Goal: Task Accomplishment & Management: Manage account settings

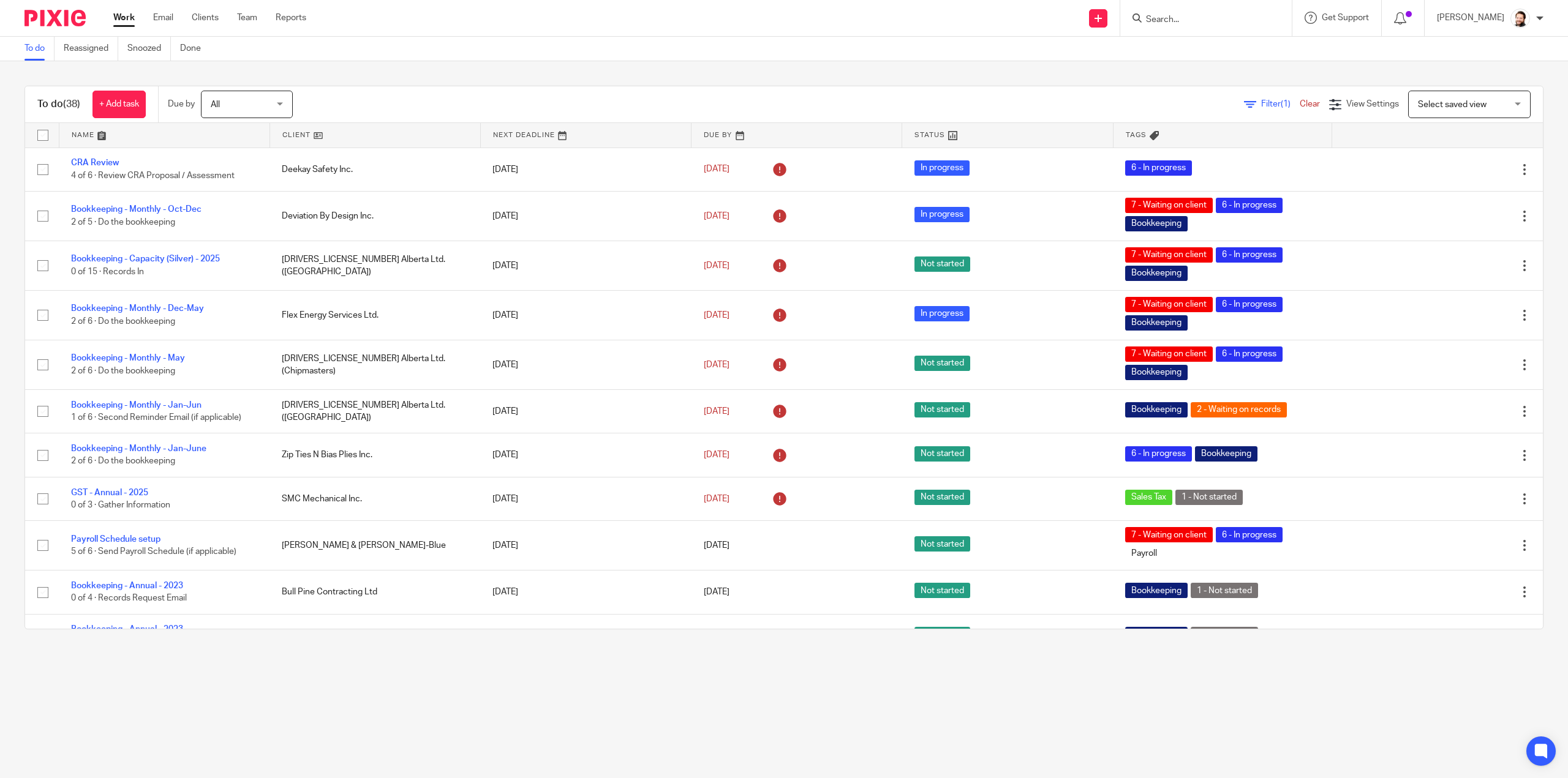
click at [1244, 110] on icon at bounding box center [1250, 104] width 12 height 12
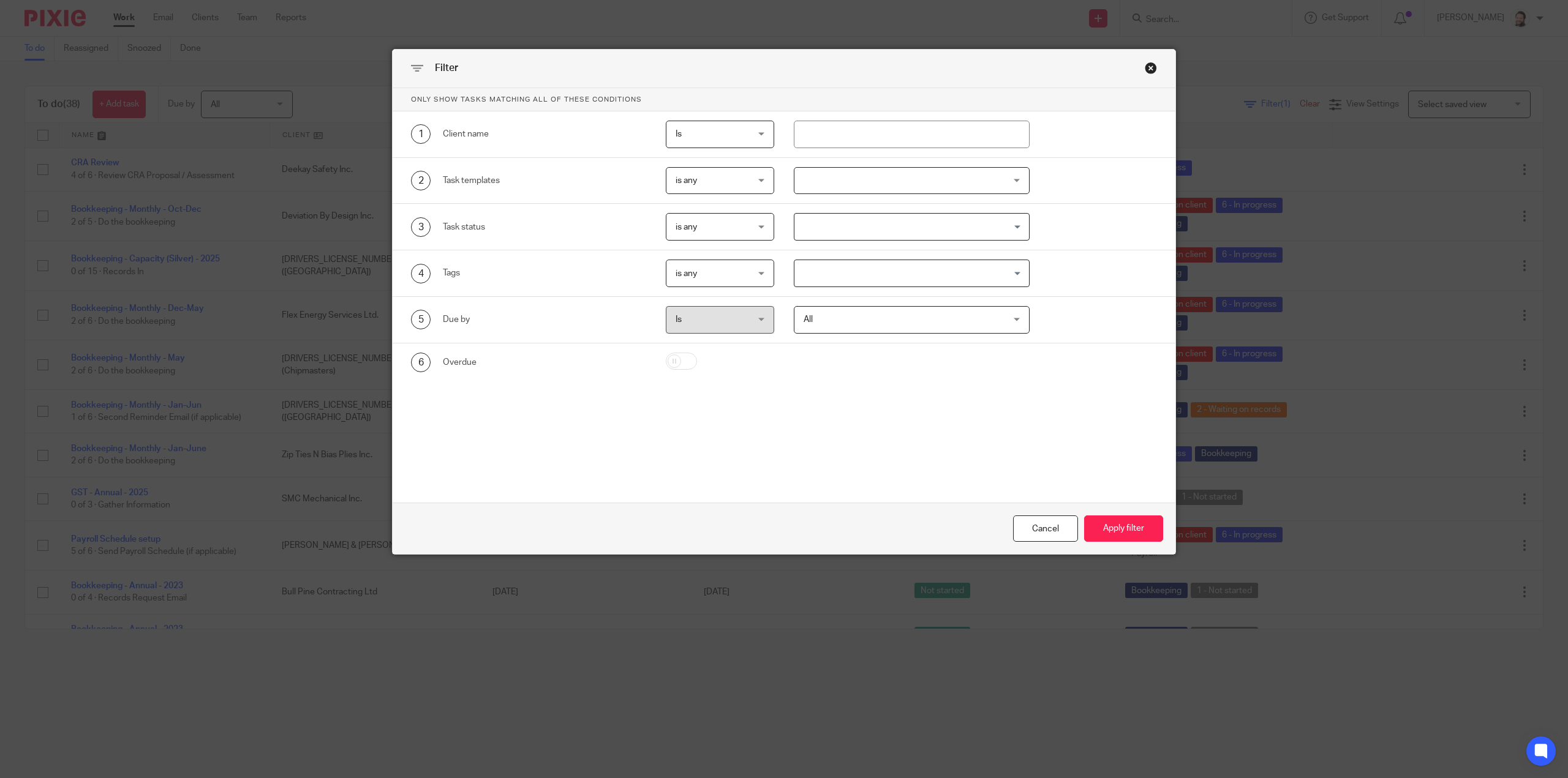
click at [825, 175] on div at bounding box center [911, 181] width 236 height 27
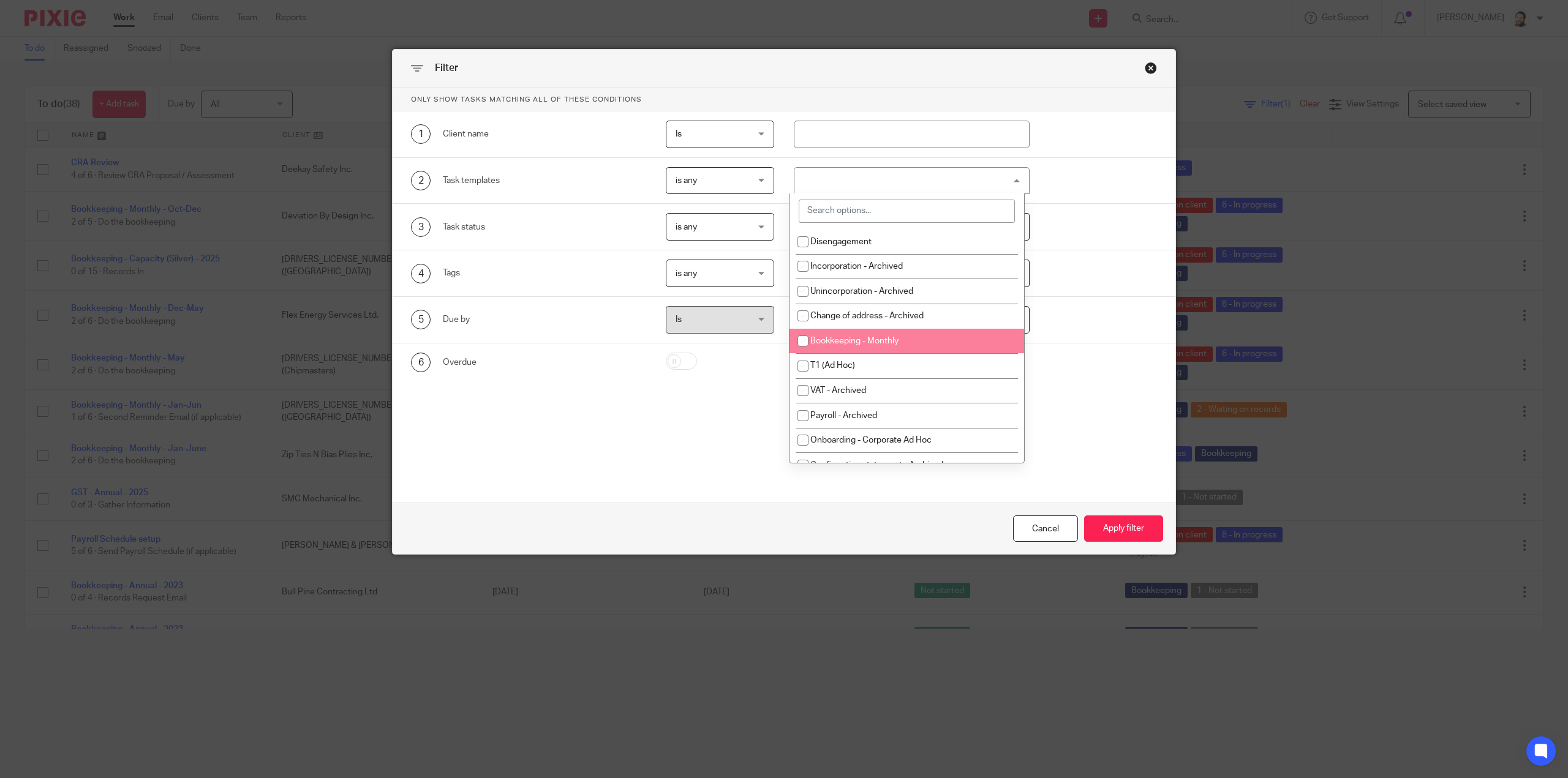
click at [845, 337] on span "Bookkeeping - Monthly" at bounding box center [854, 341] width 88 height 9
checkbox input "true"
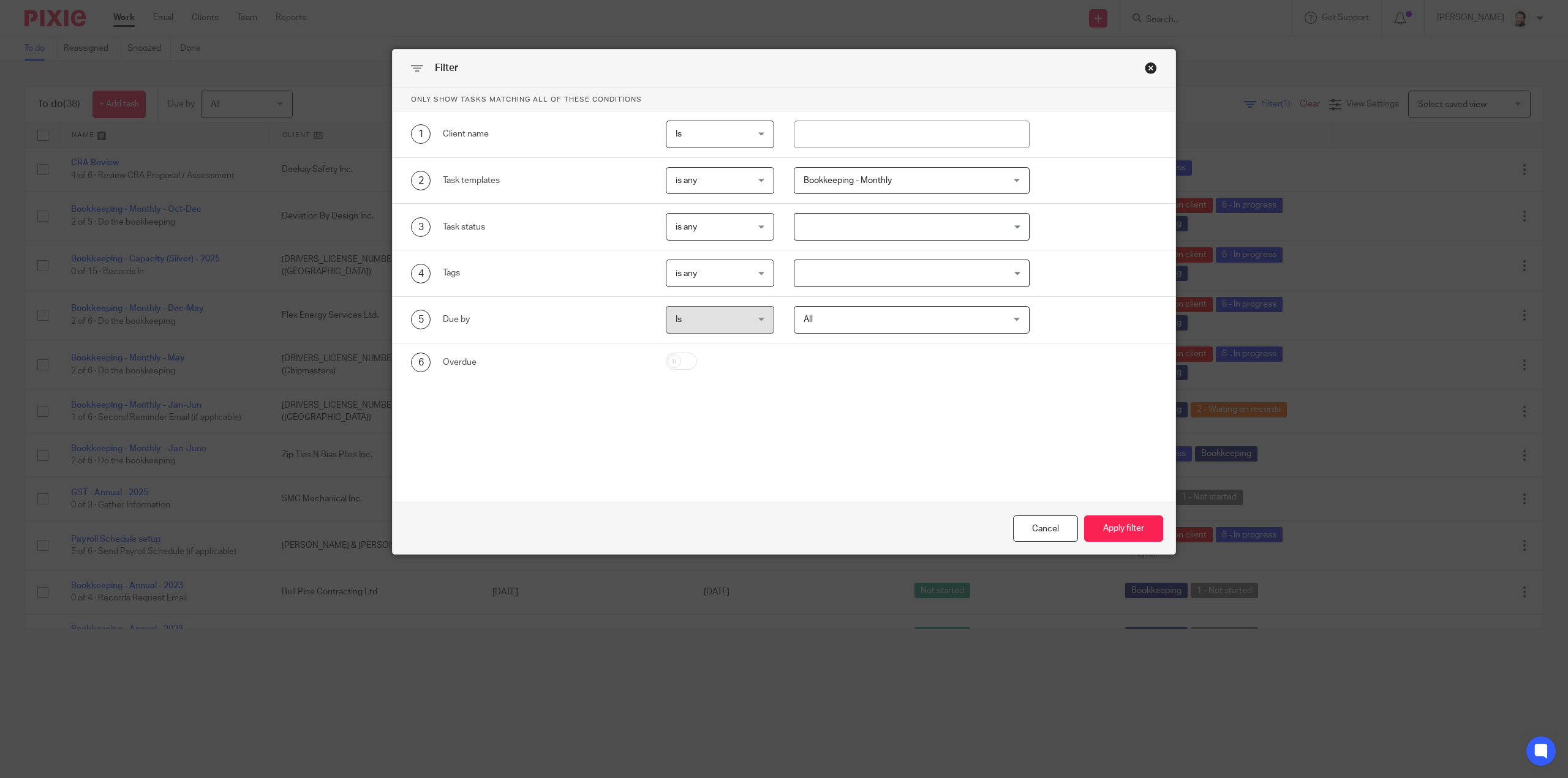
drag, startPoint x: 1151, startPoint y: 531, endPoint x: 998, endPoint y: 472, distance: 164.0
click at [1149, 531] on button "Apply filter" at bounding box center [1123, 529] width 79 height 27
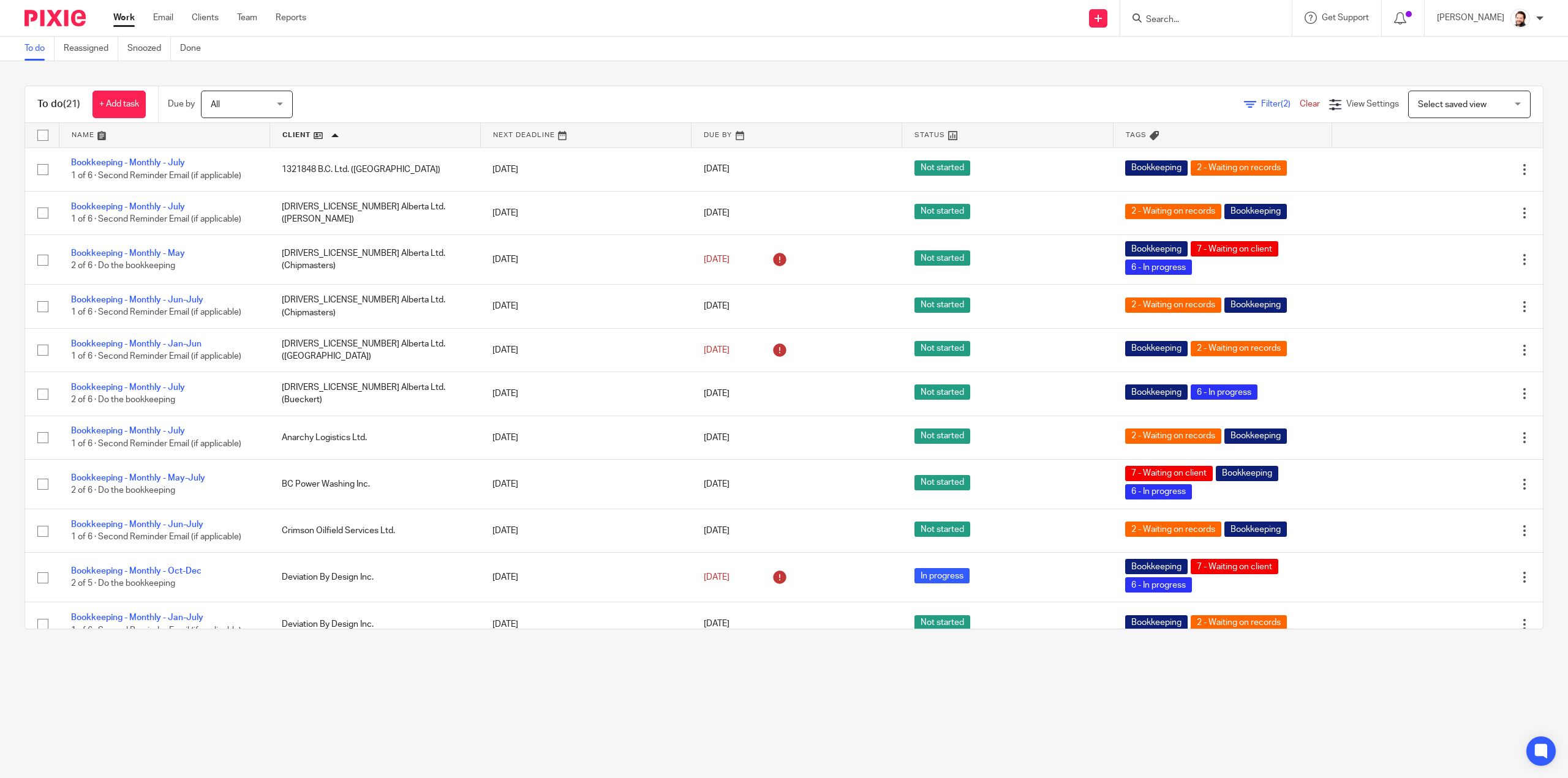
click at [1192, 23] on input "Search" at bounding box center [1200, 20] width 110 height 11
type input "slick"
drag, startPoint x: 1188, startPoint y: 19, endPoint x: 971, endPoint y: 39, distance: 217.9
click at [971, 39] on body "Work Email Clients Team Reports Work Email Clients Team Reports Settings Send n…" at bounding box center [784, 389] width 1568 height 778
type input "lef"
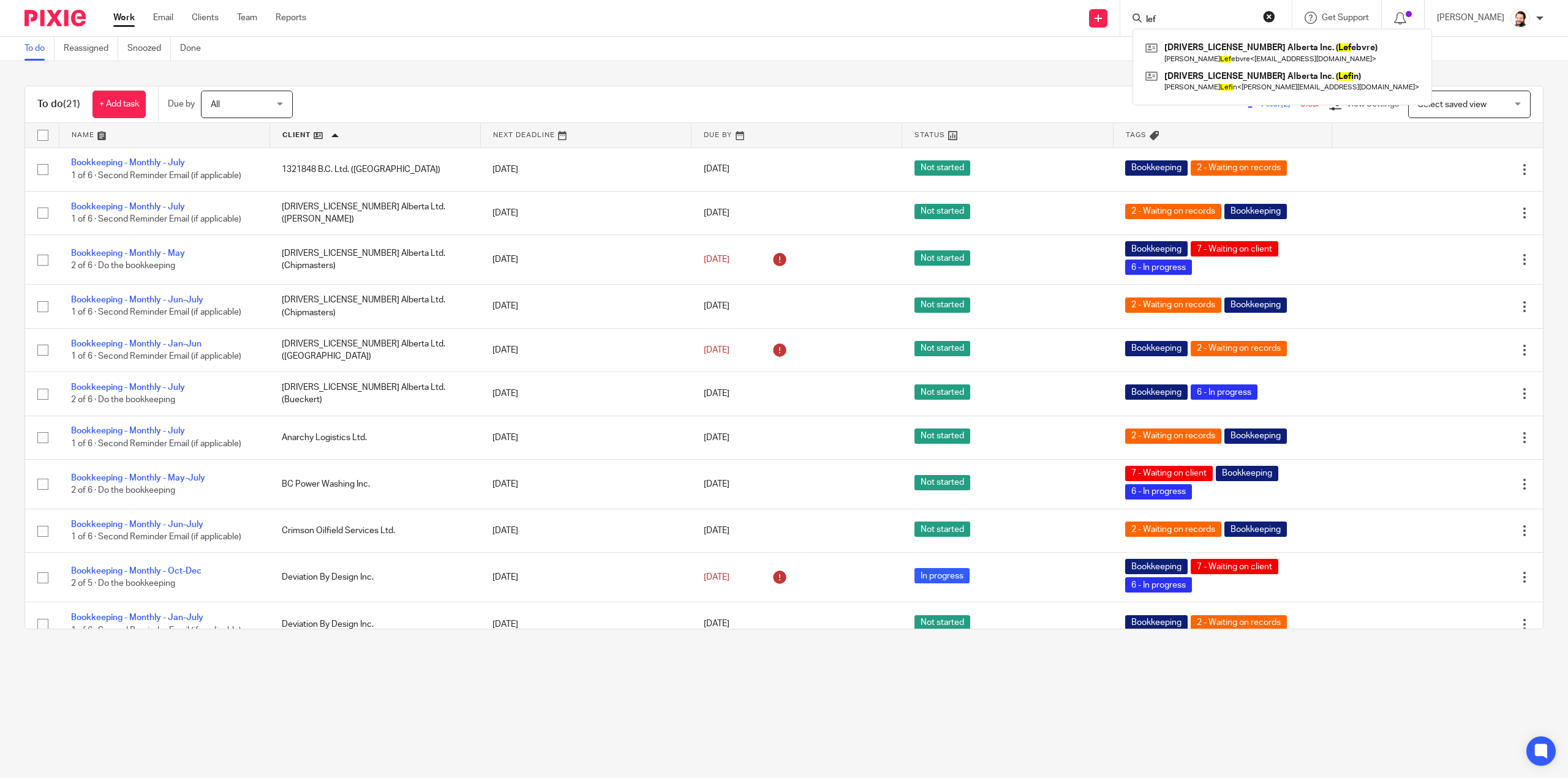
click at [1276, 13] on button "reset" at bounding box center [1269, 17] width 12 height 12
click at [1184, 12] on form at bounding box center [1210, 18] width 130 height 15
click at [1175, 15] on input "Search" at bounding box center [1200, 20] width 110 height 11
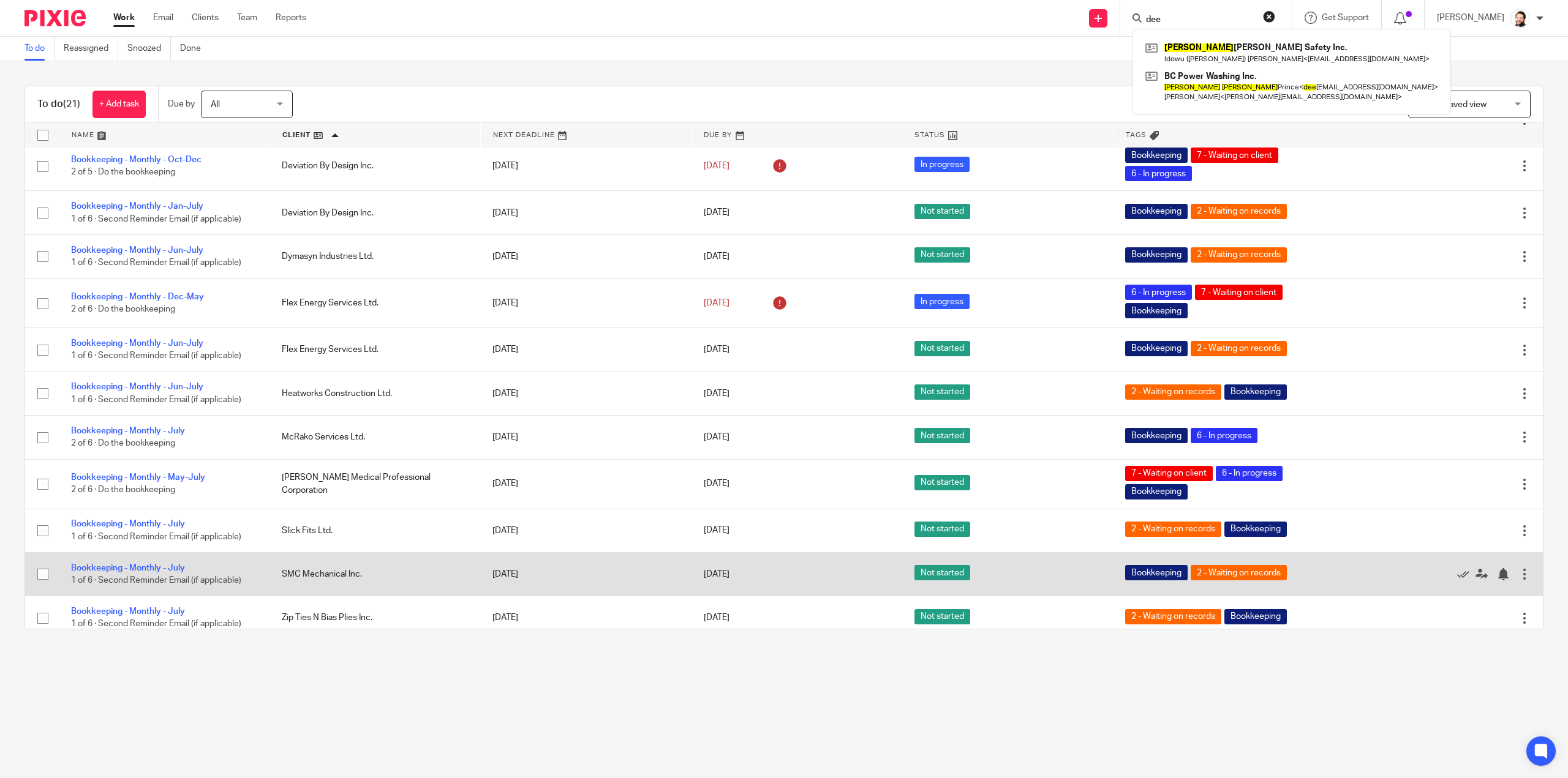
scroll to position [462, 0]
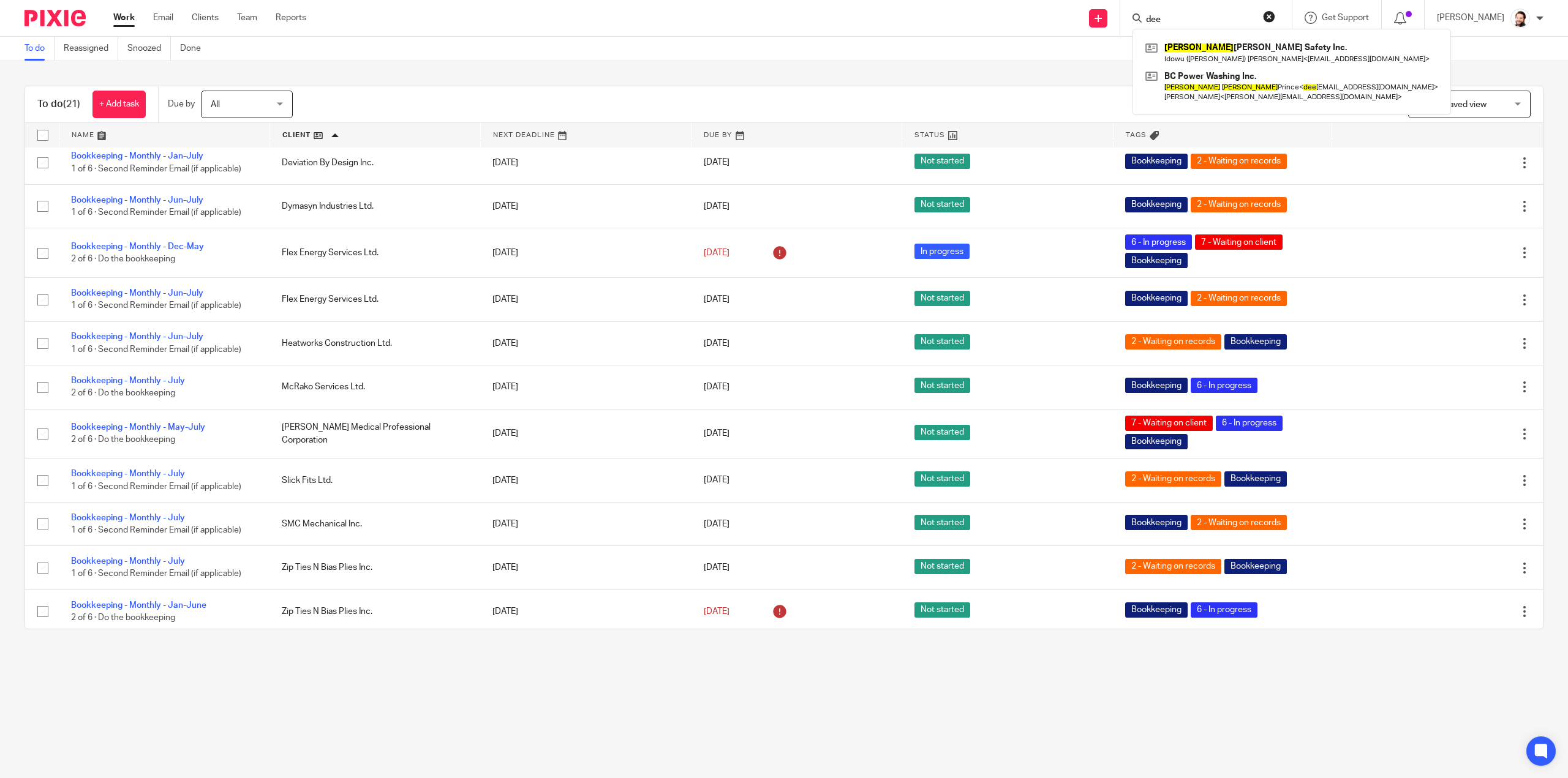
click at [1214, 19] on input "dee" at bounding box center [1200, 20] width 110 height 11
type input "ana"
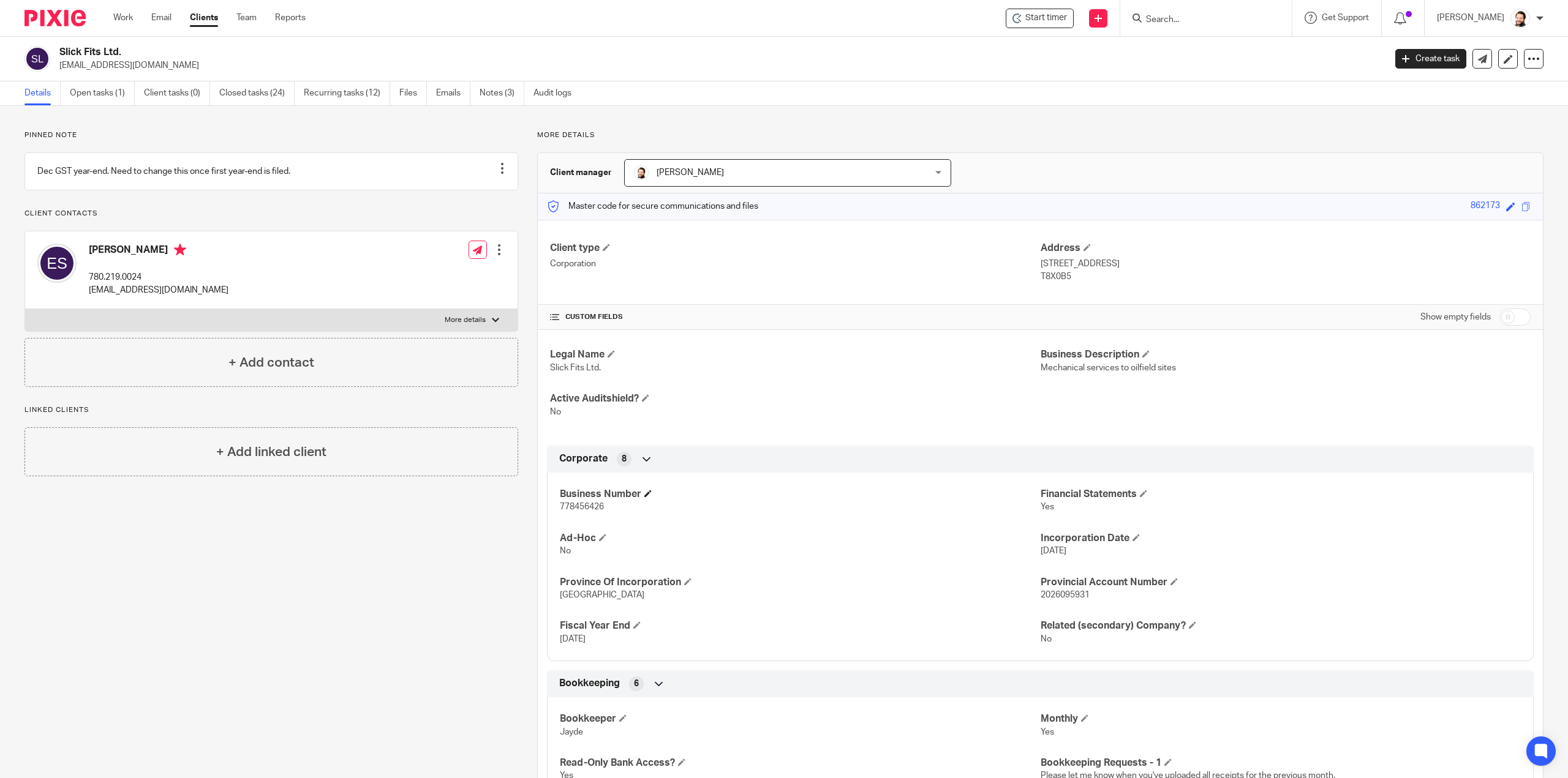
click at [584, 498] on h4 "Business Number" at bounding box center [800, 494] width 480 height 13
click at [577, 509] on span "778456426" at bounding box center [582, 507] width 44 height 9
copy span "778456426"
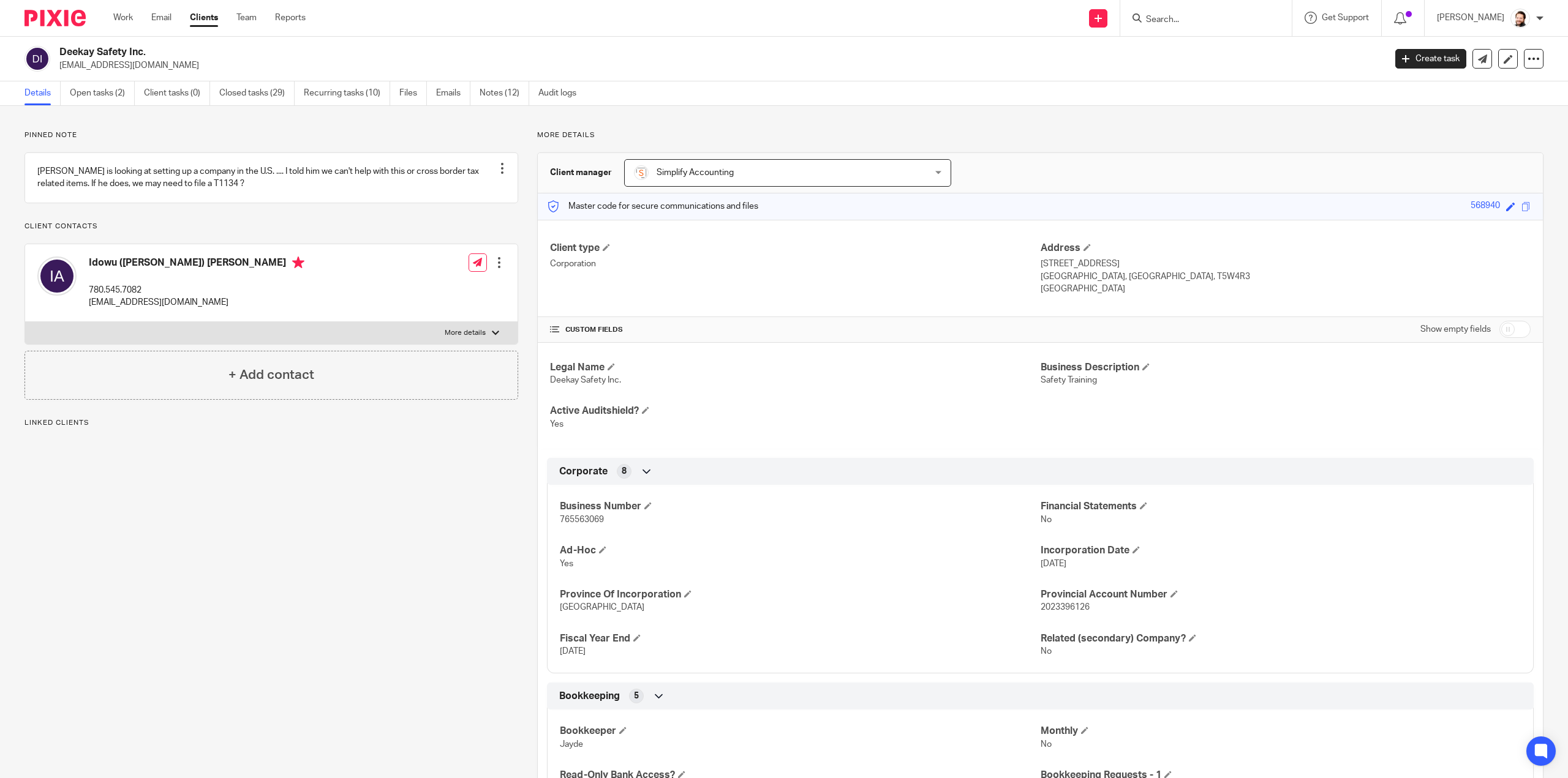
click at [85, 108] on div "Pinned note Derick is looking at setting up a company in the U.S. .... I told h…" at bounding box center [784, 630] width 1568 height 1049
click at [104, 98] on link "Open tasks (2)" at bounding box center [102, 94] width 65 height 24
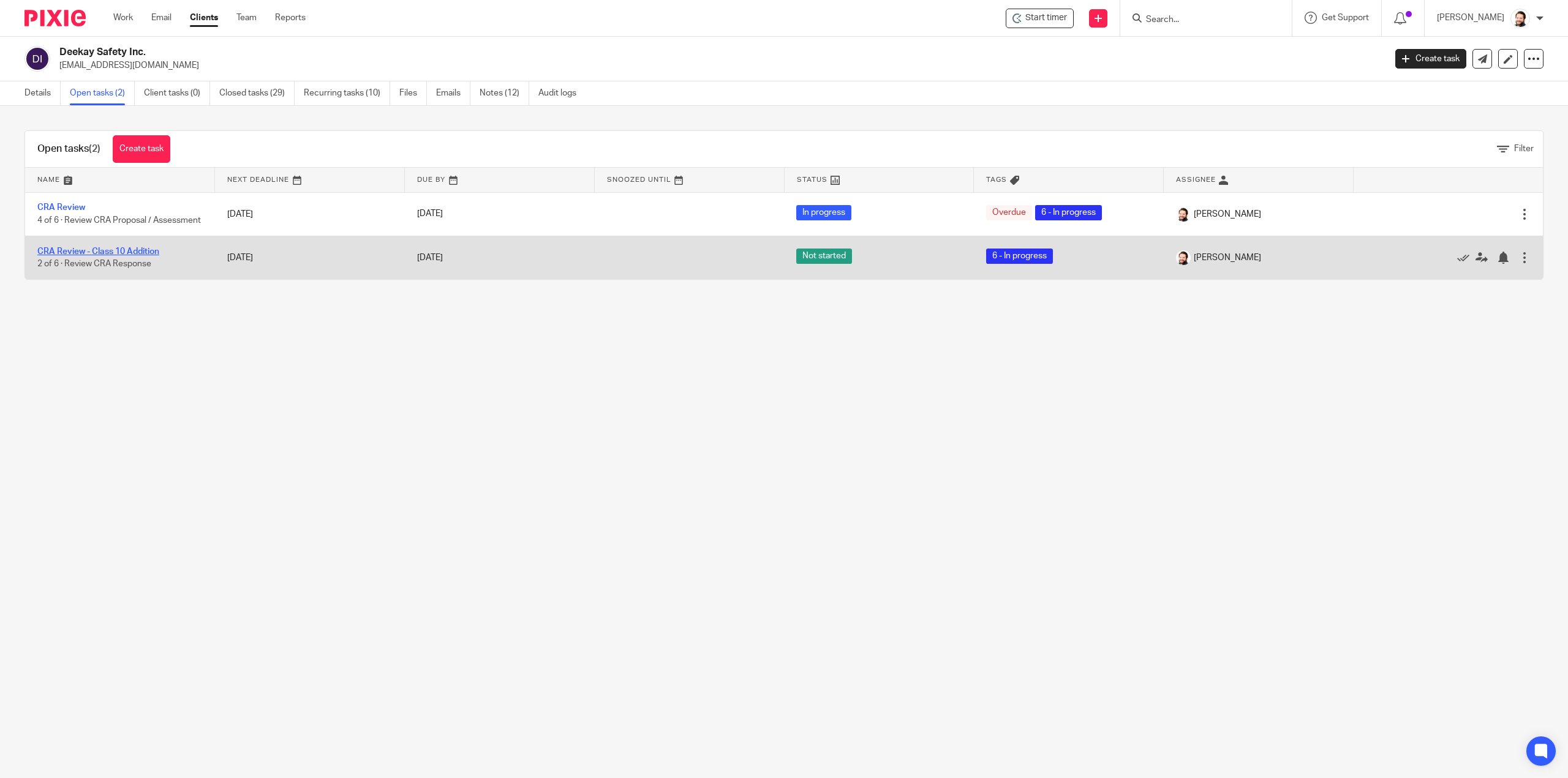
click at [137, 256] on link "CRA Review - Class 10 Addition" at bounding box center [98, 251] width 122 height 9
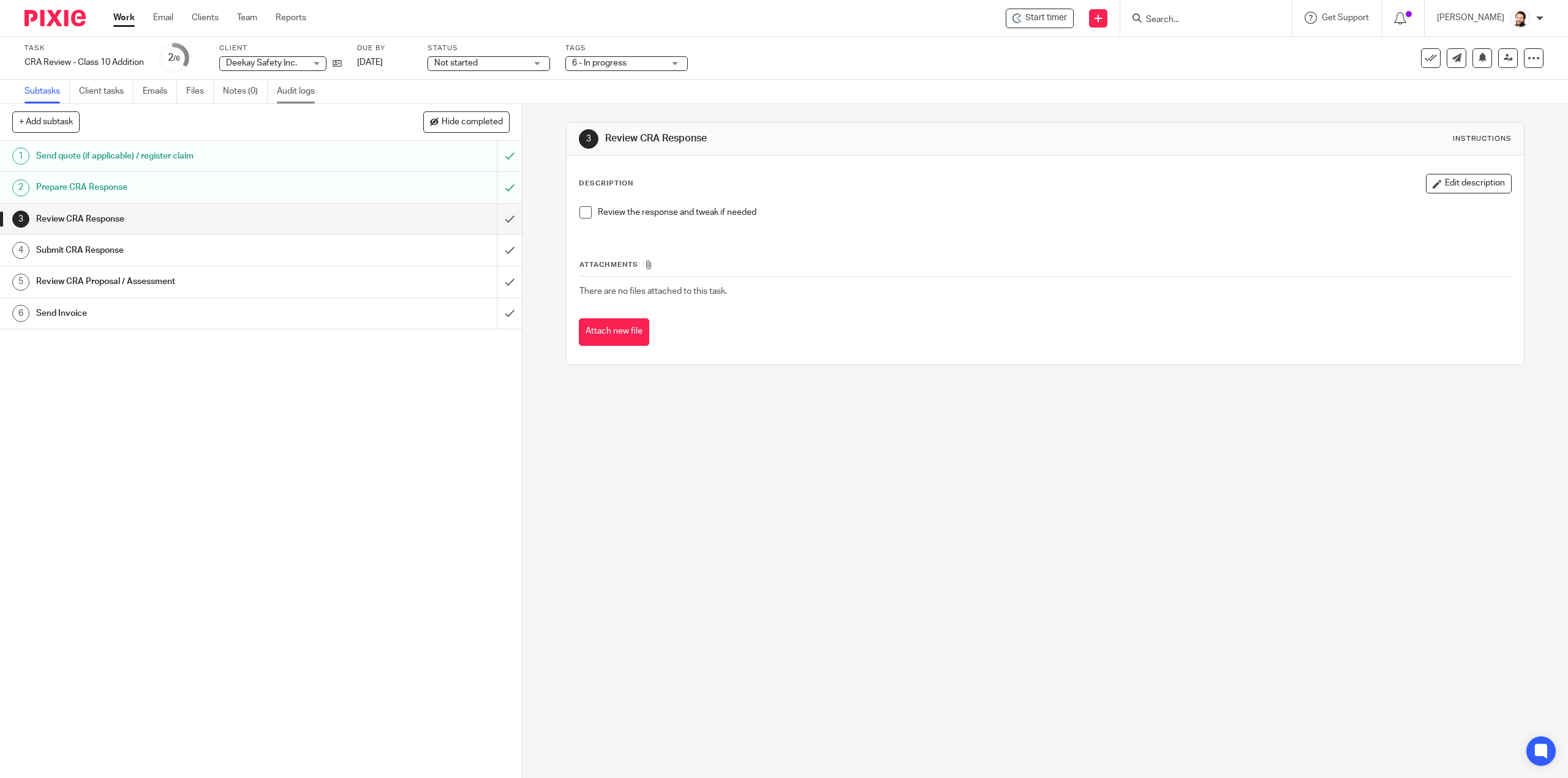
click at [290, 88] on link "Audit logs" at bounding box center [300, 92] width 47 height 24
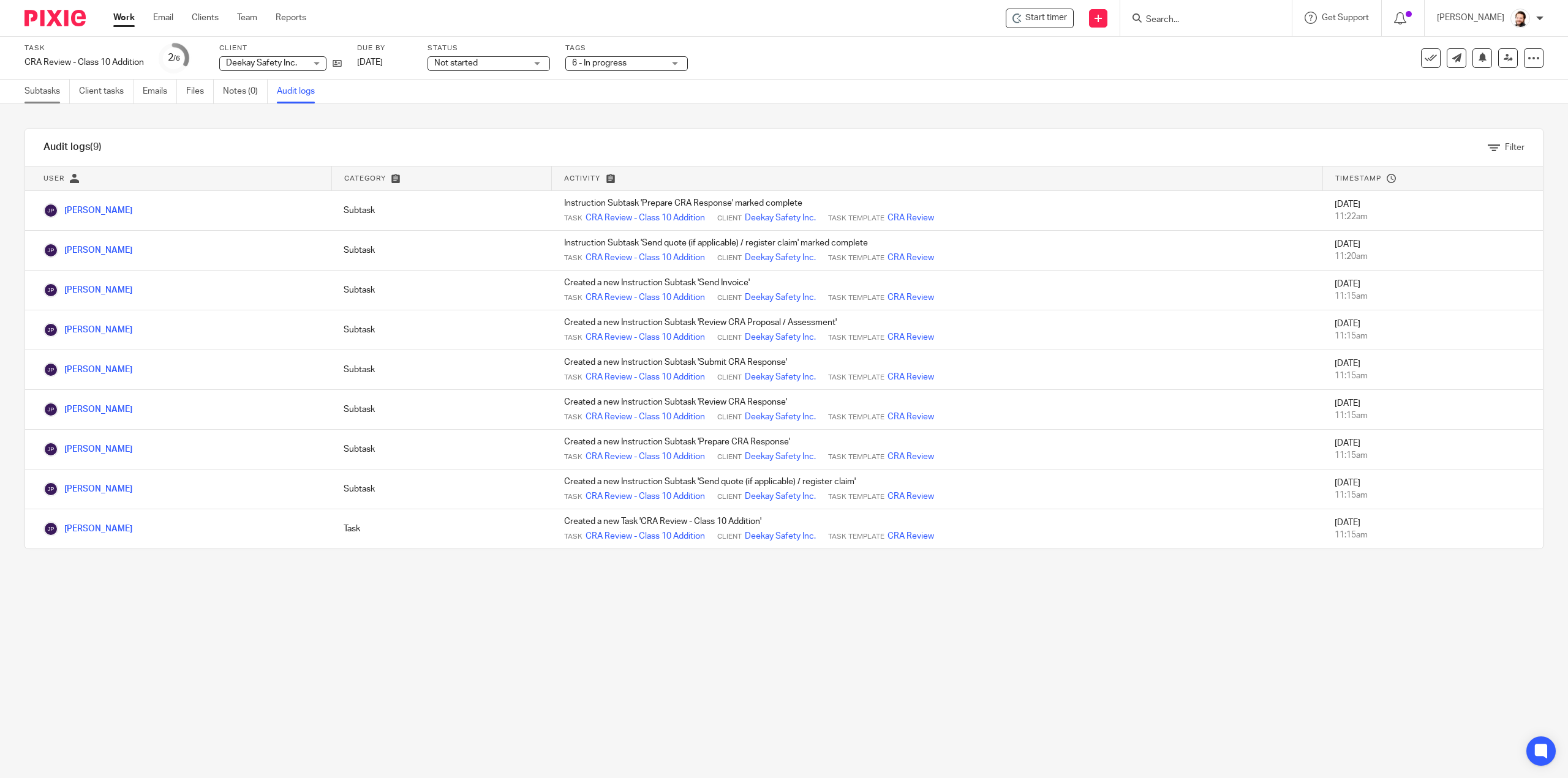
click at [42, 88] on link "Subtasks" at bounding box center [47, 92] width 45 height 24
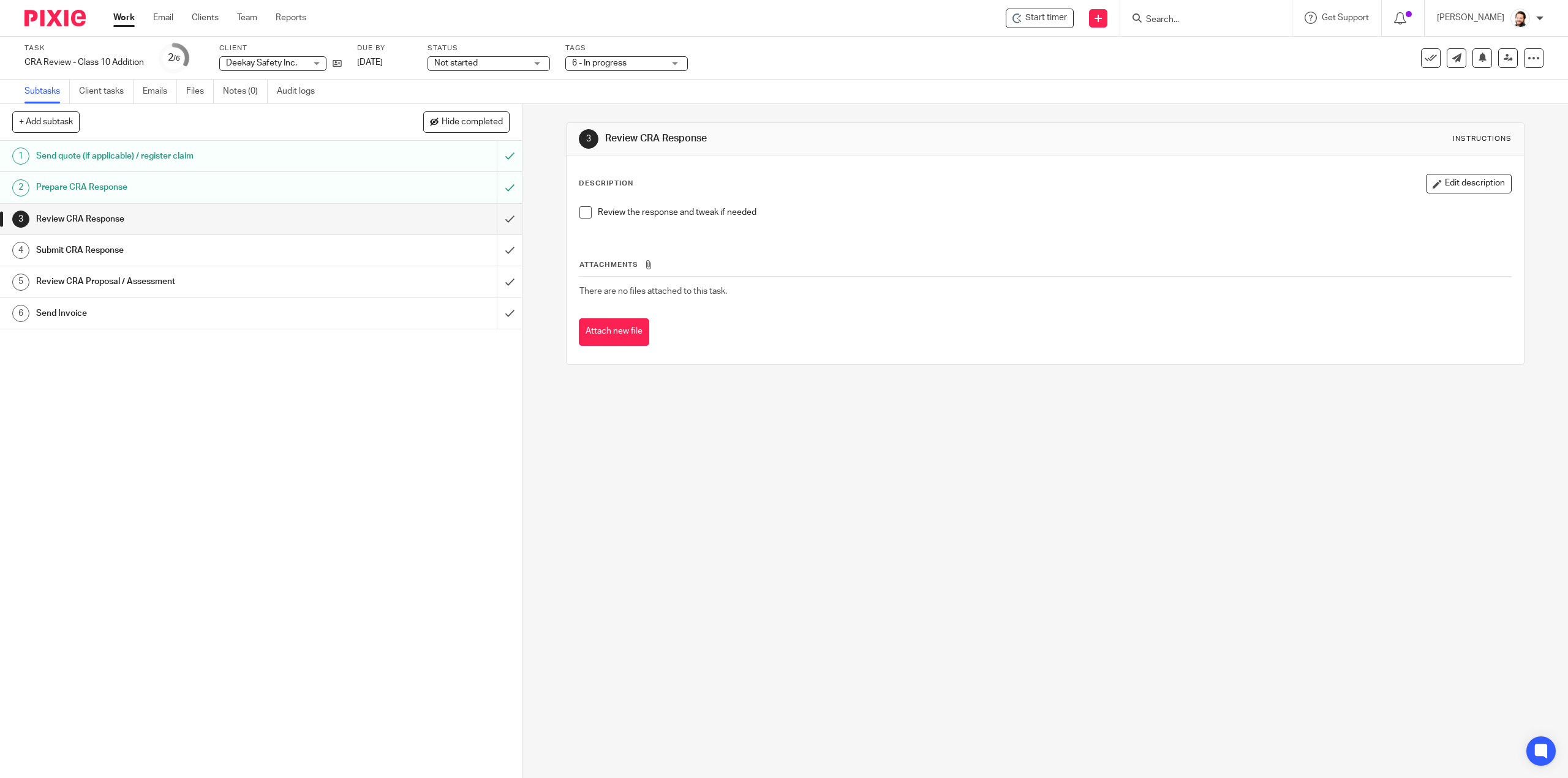
click at [580, 210] on span at bounding box center [586, 213] width 12 height 12
click at [497, 223] on input "submit" at bounding box center [261, 219] width 522 height 31
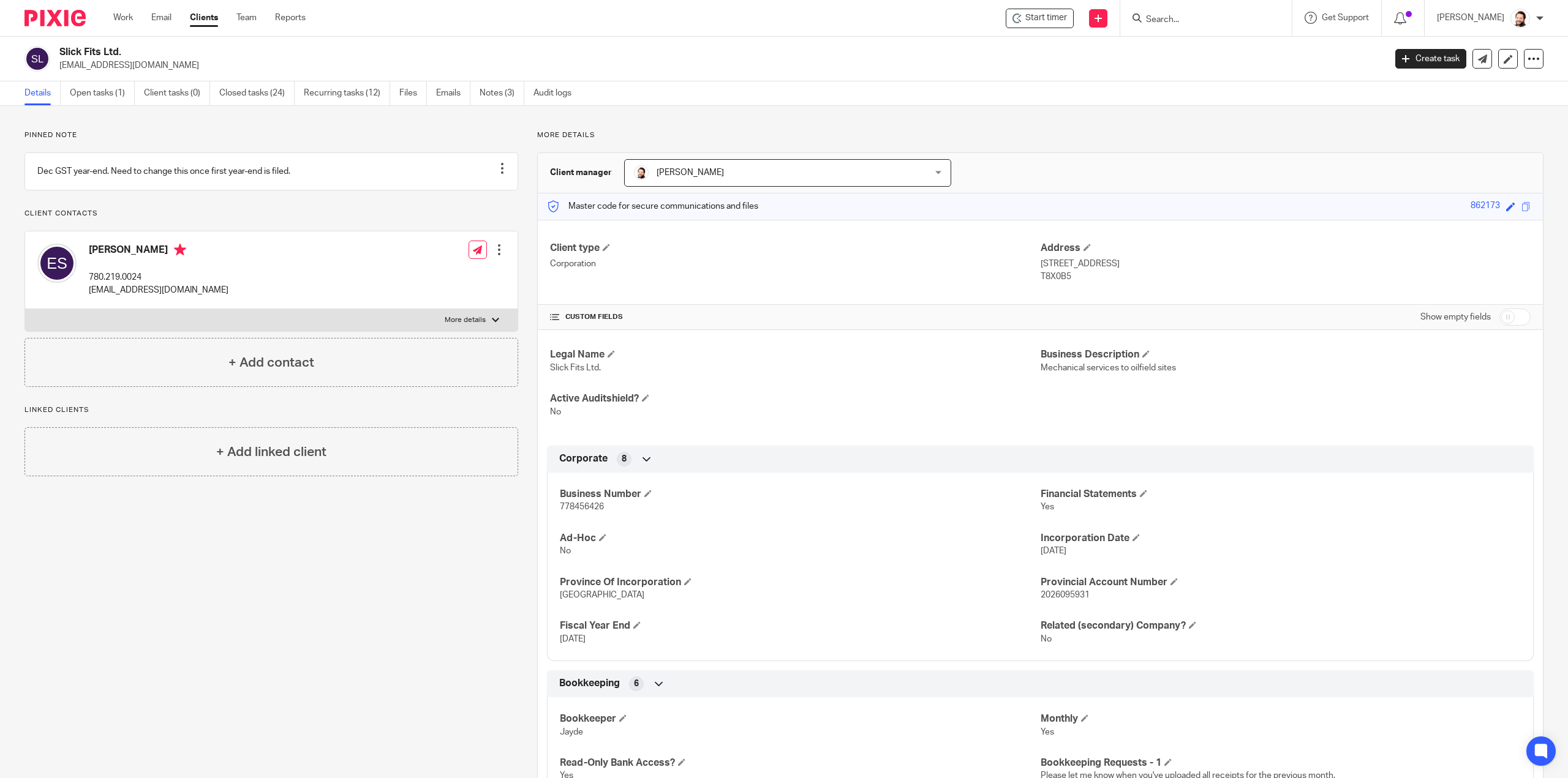
click at [1193, 24] on input "Search" at bounding box center [1200, 20] width 110 height 11
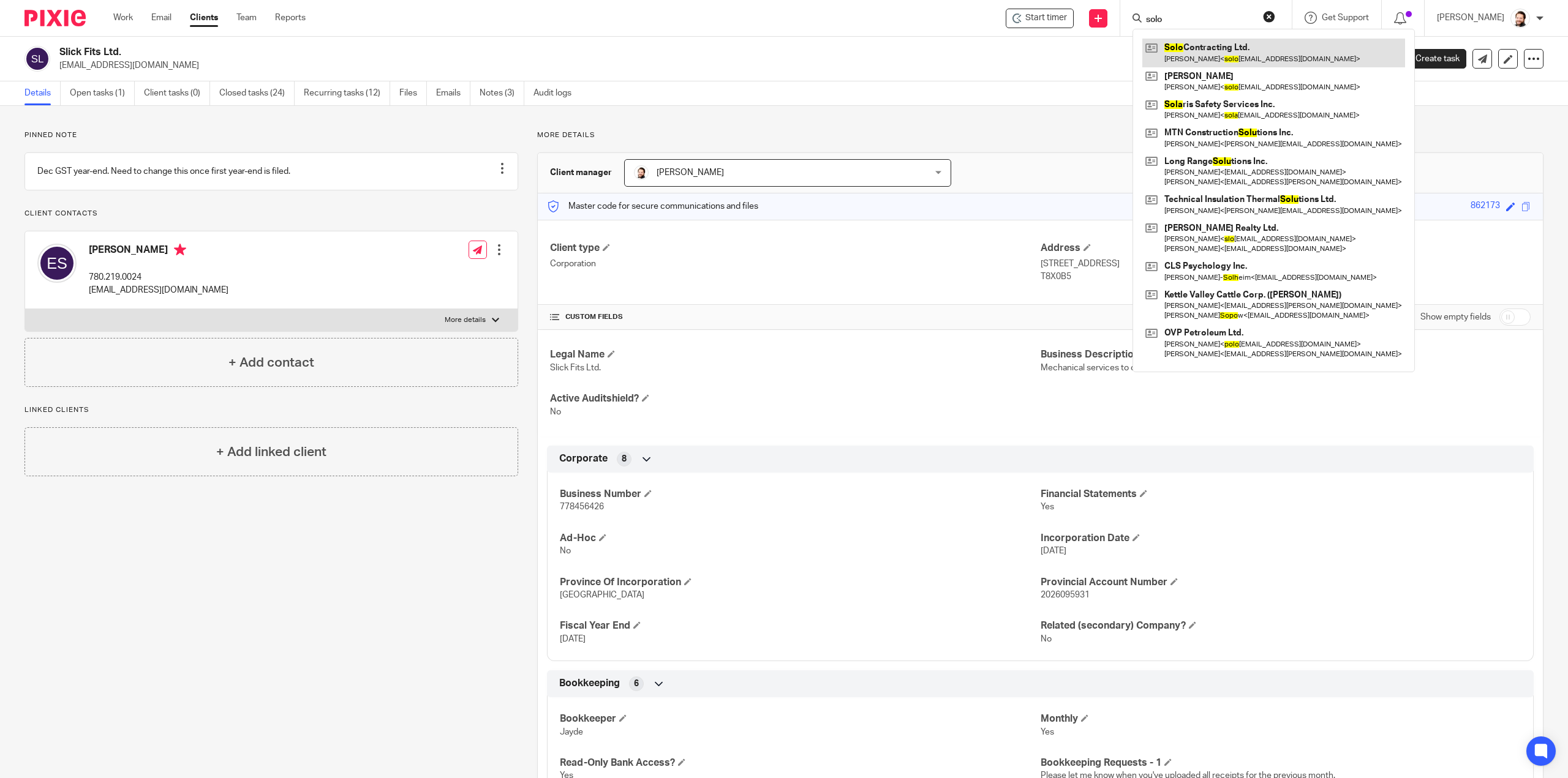
type input "solo"
click at [1204, 60] on link at bounding box center [1274, 52] width 263 height 28
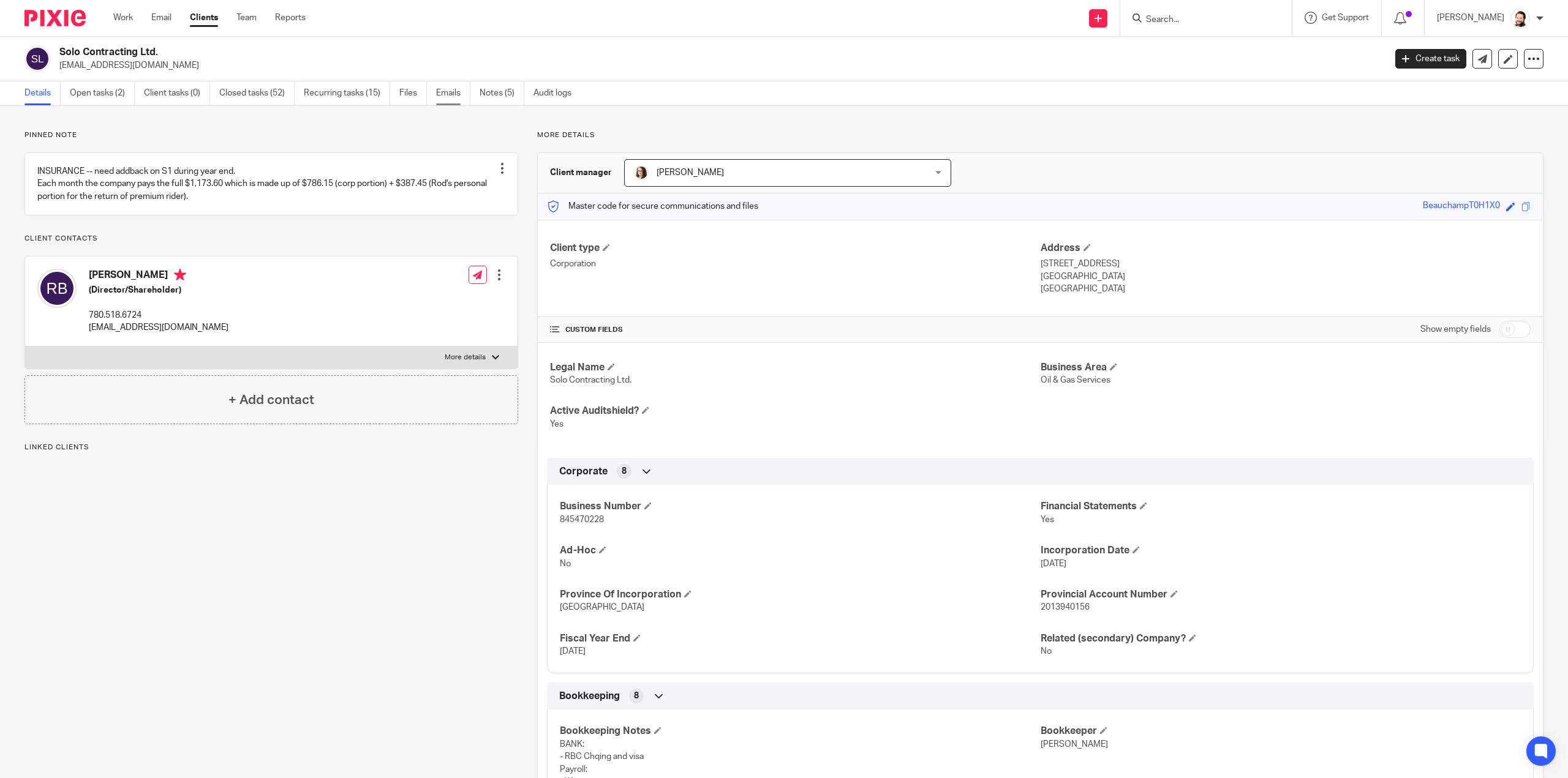
click at [455, 91] on link "Emails" at bounding box center [453, 94] width 35 height 24
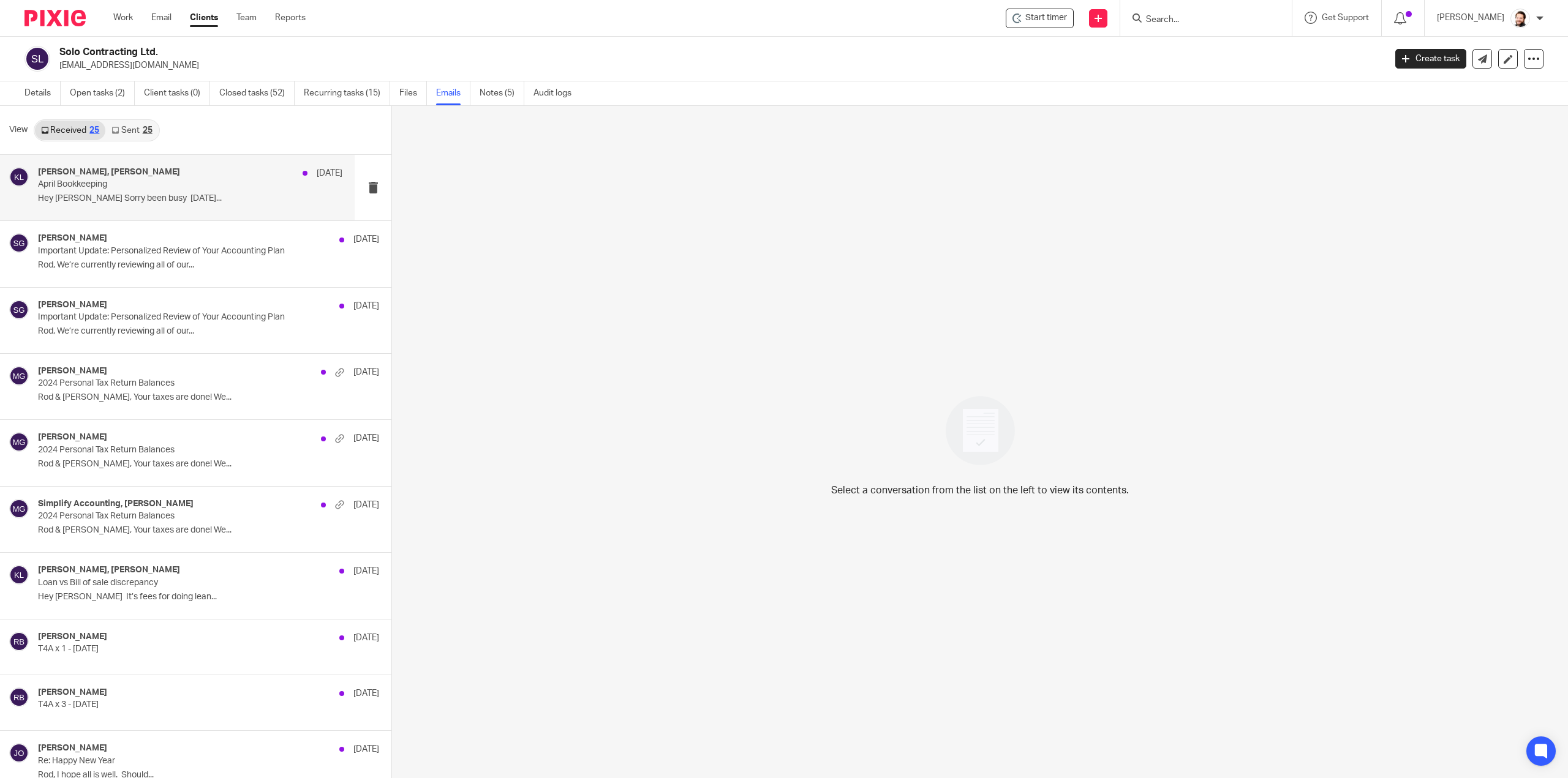
click at [187, 200] on p "Hey Kelsey Sorry been busy April 9..." at bounding box center [190, 199] width 304 height 11
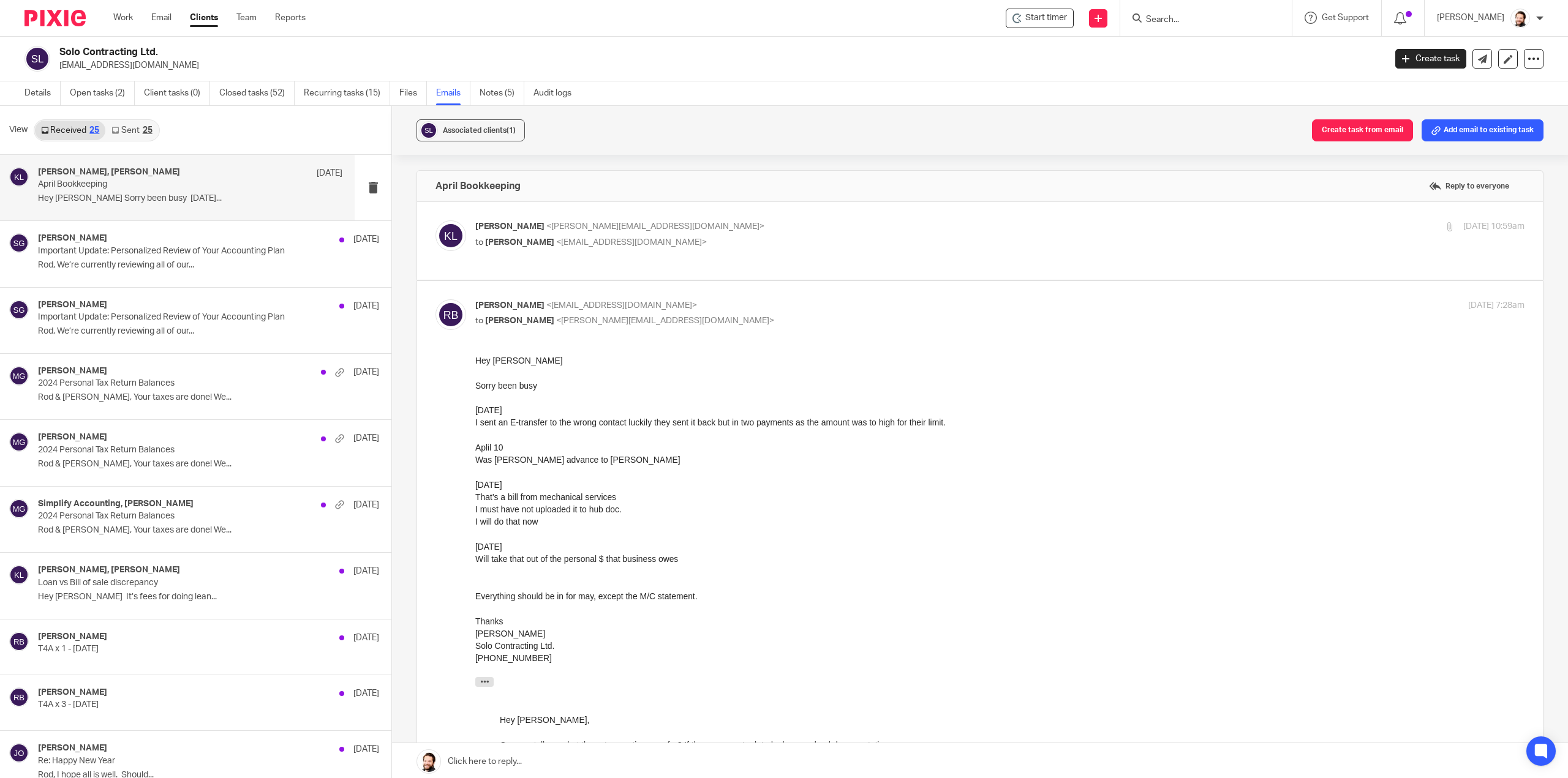
click at [140, 127] on link "Sent 25" at bounding box center [131, 130] width 53 height 19
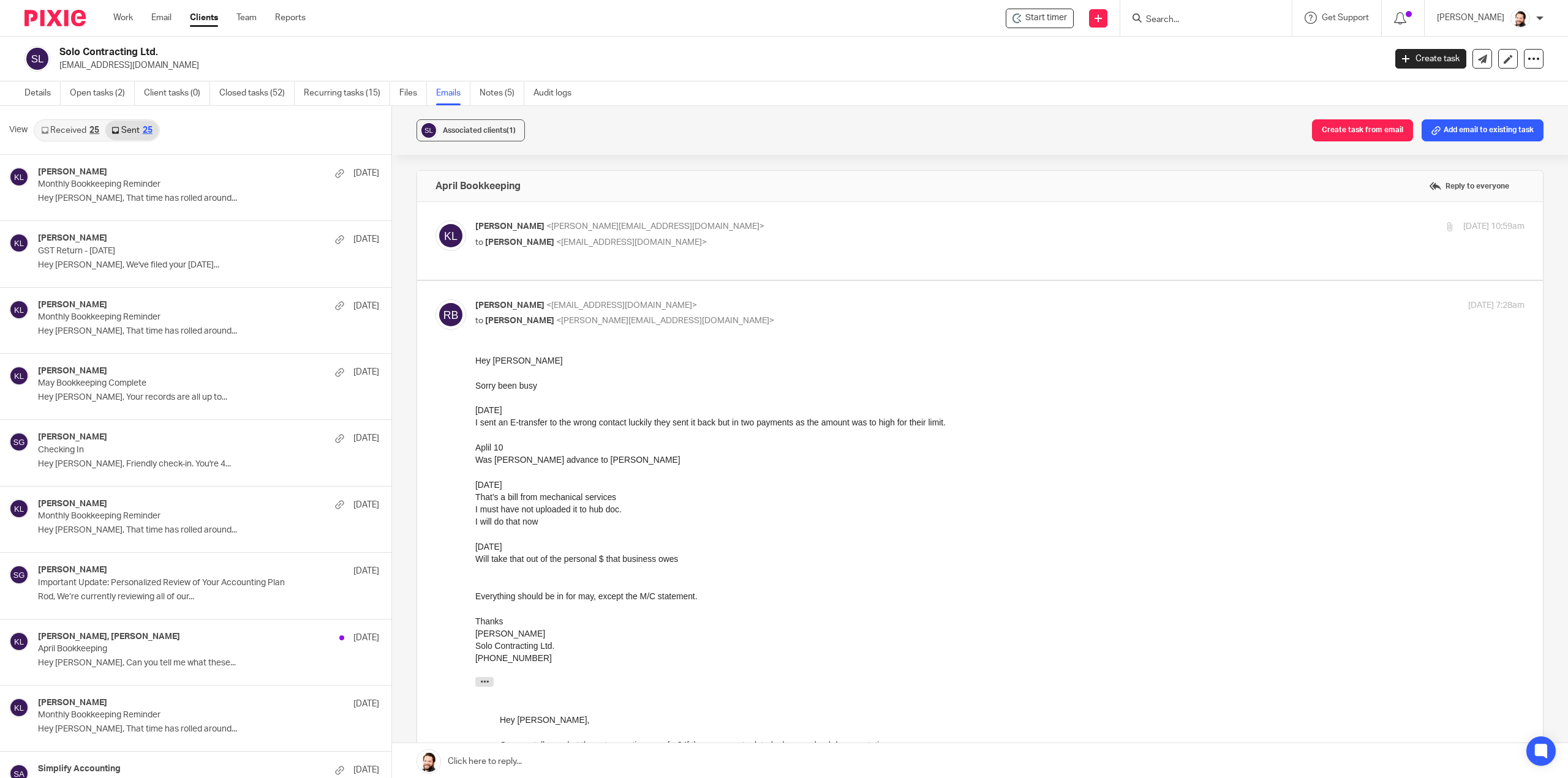
scroll to position [1, 0]
drag, startPoint x: 47, startPoint y: 128, endPoint x: 84, endPoint y: 121, distance: 37.7
click at [47, 127] on icon at bounding box center [45, 129] width 7 height 7
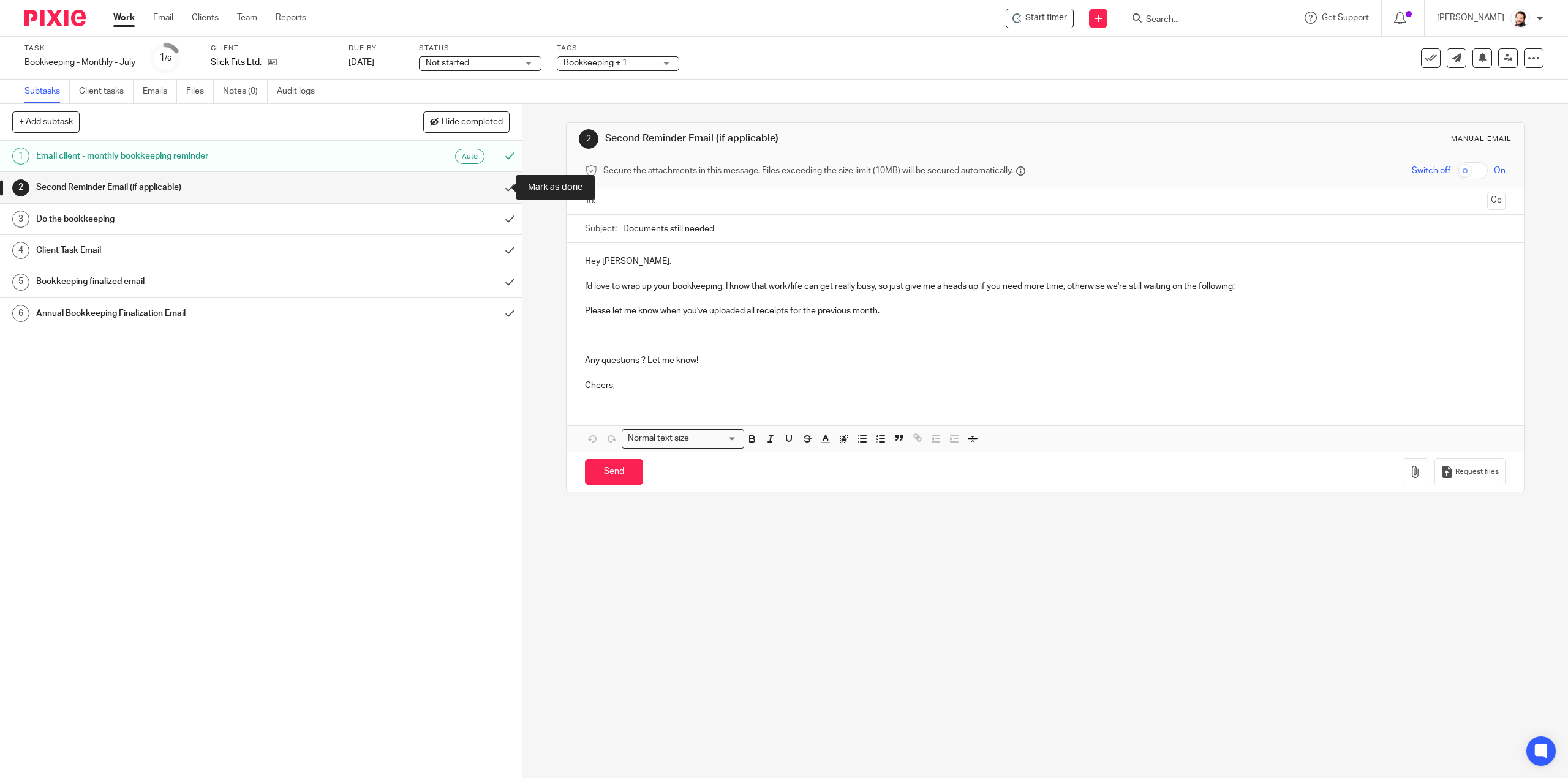
drag, startPoint x: 495, startPoint y: 188, endPoint x: 653, endPoint y: 86, distance: 188.1
click at [495, 188] on input "submit" at bounding box center [261, 187] width 522 height 31
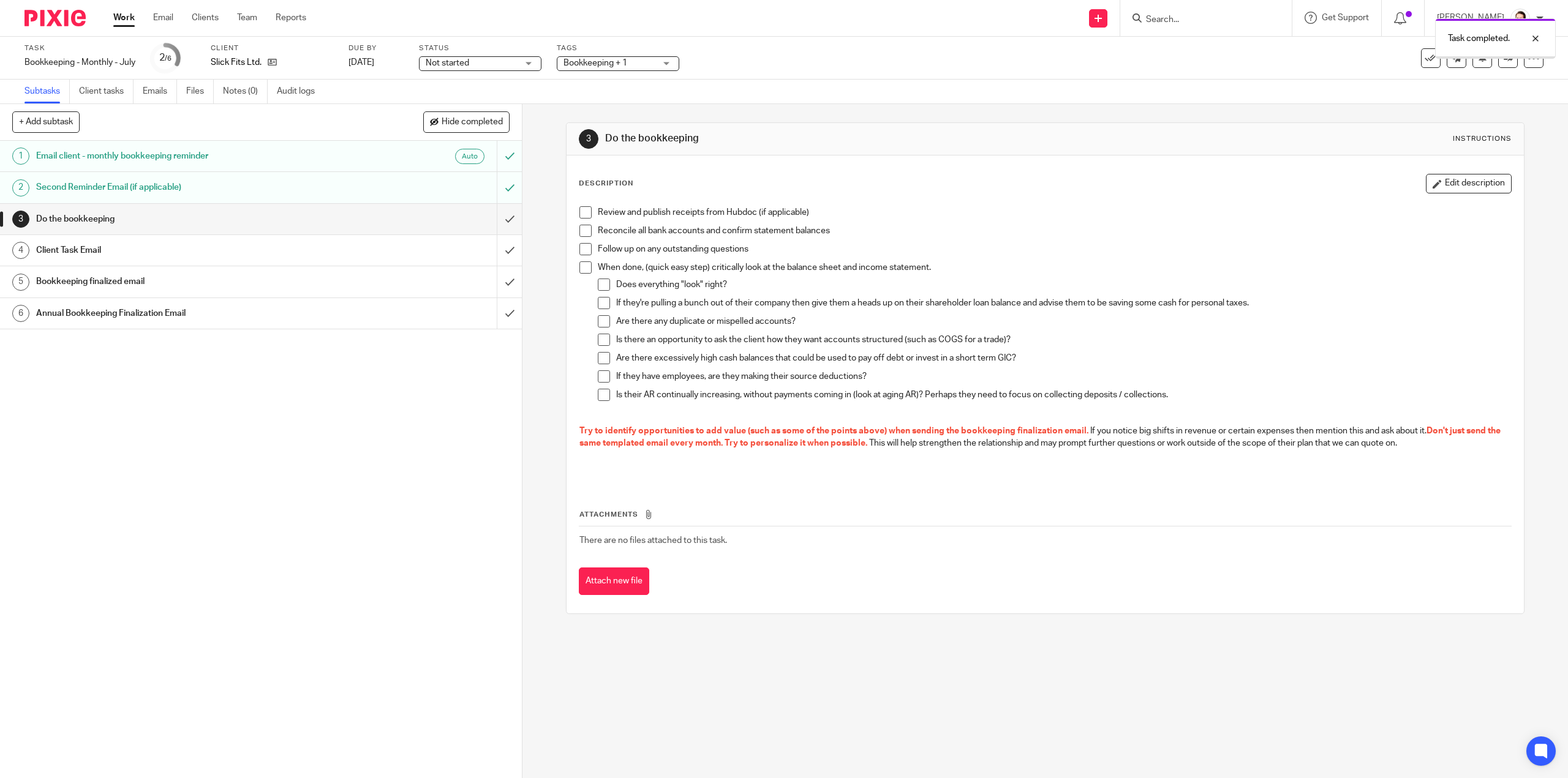
click at [632, 64] on span "Bookkeeping + 1" at bounding box center [610, 63] width 92 height 13
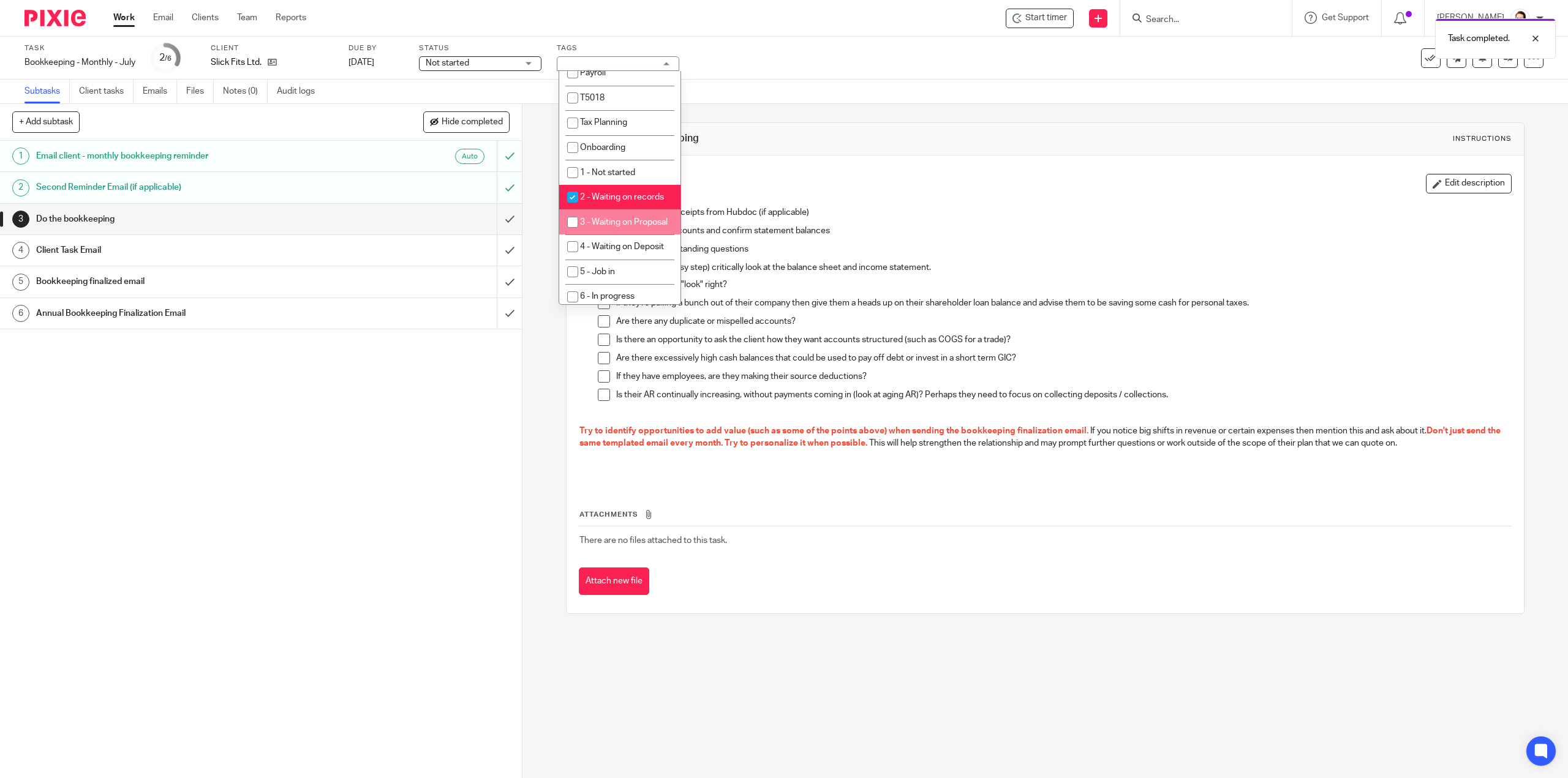
scroll to position [245, 0]
click at [628, 193] on li "2 - Waiting on records" at bounding box center [619, 187] width 121 height 25
checkbox input "false"
click at [616, 229] on span "6 - In progress" at bounding box center [608, 224] width 55 height 9
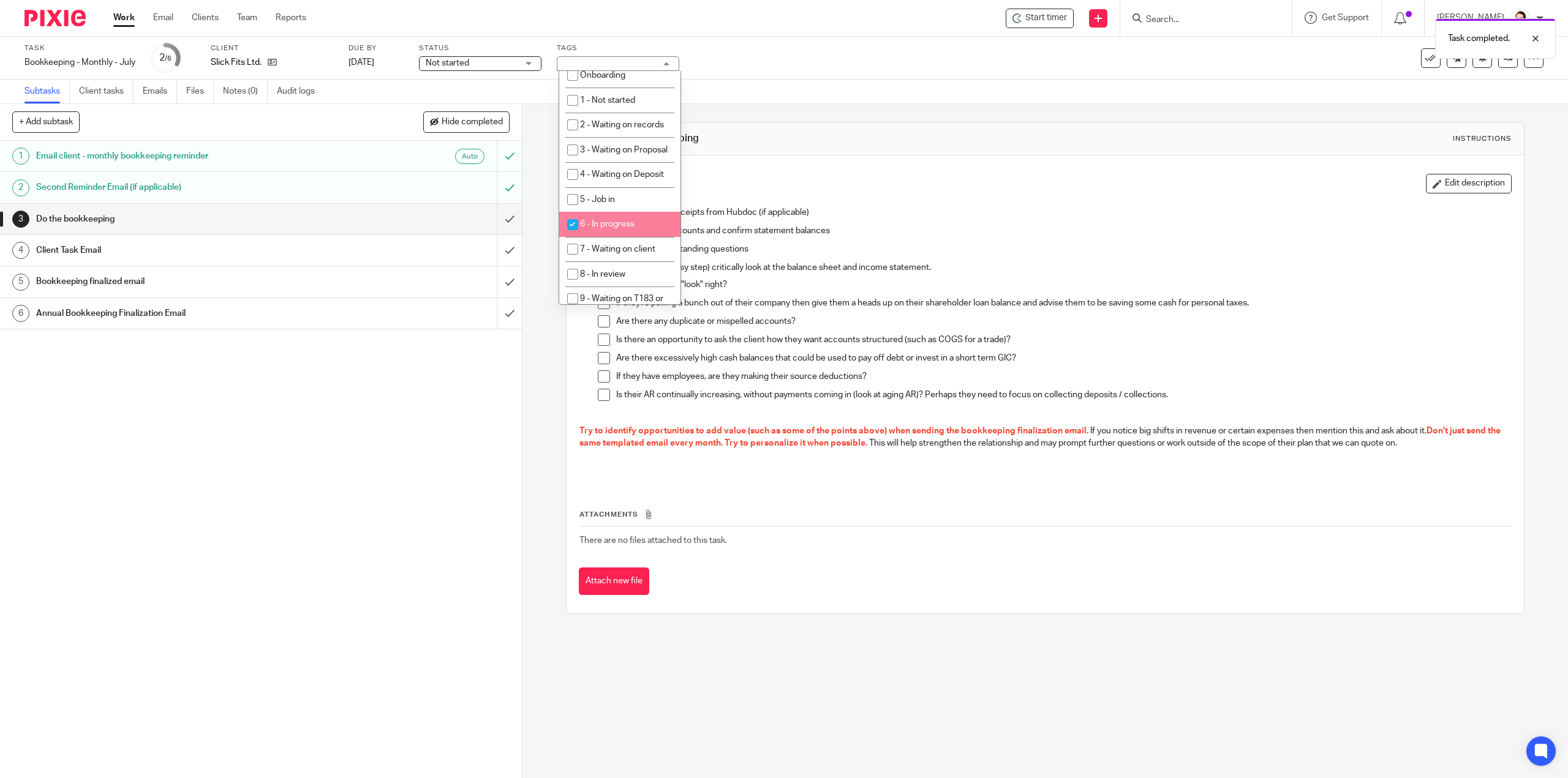
checkbox input "true"
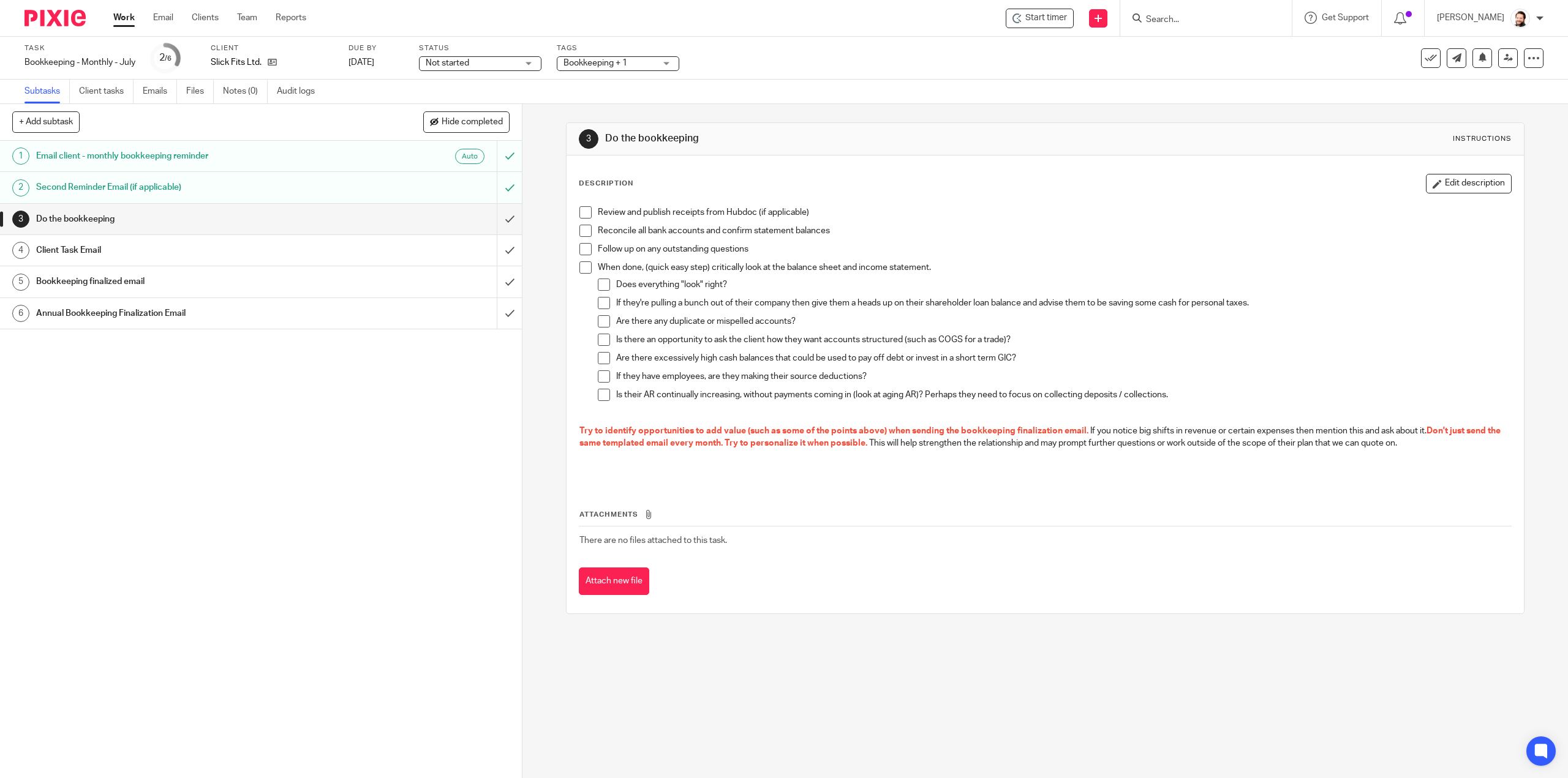
drag, startPoint x: 414, startPoint y: 491, endPoint x: 578, endPoint y: 375, distance: 200.9
click at [420, 486] on div "1 Email client - monthly bookkeeping reminder Auto 2 Second Reminder Email (if …" at bounding box center [261, 459] width 522 height 637
drag, startPoint x: 586, startPoint y: 215, endPoint x: 584, endPoint y: 221, distance: 6.3
click at [586, 215] on span at bounding box center [586, 213] width 12 height 12
click at [581, 229] on span at bounding box center [586, 231] width 12 height 12
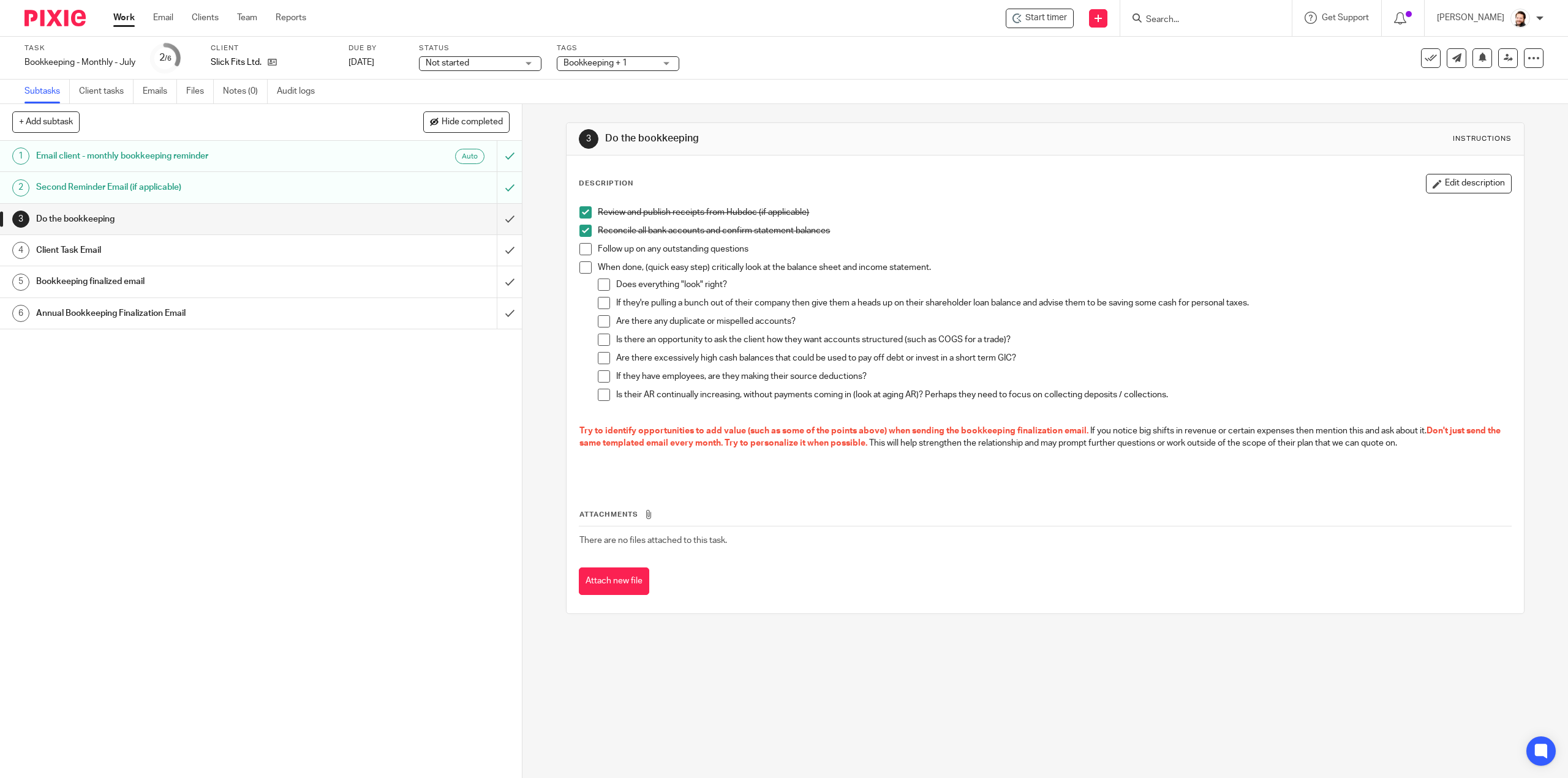
click at [580, 254] on span at bounding box center [586, 249] width 12 height 12
click at [580, 267] on span at bounding box center [586, 267] width 12 height 12
click at [598, 284] on span at bounding box center [604, 284] width 12 height 12
click at [603, 308] on span at bounding box center [604, 303] width 12 height 12
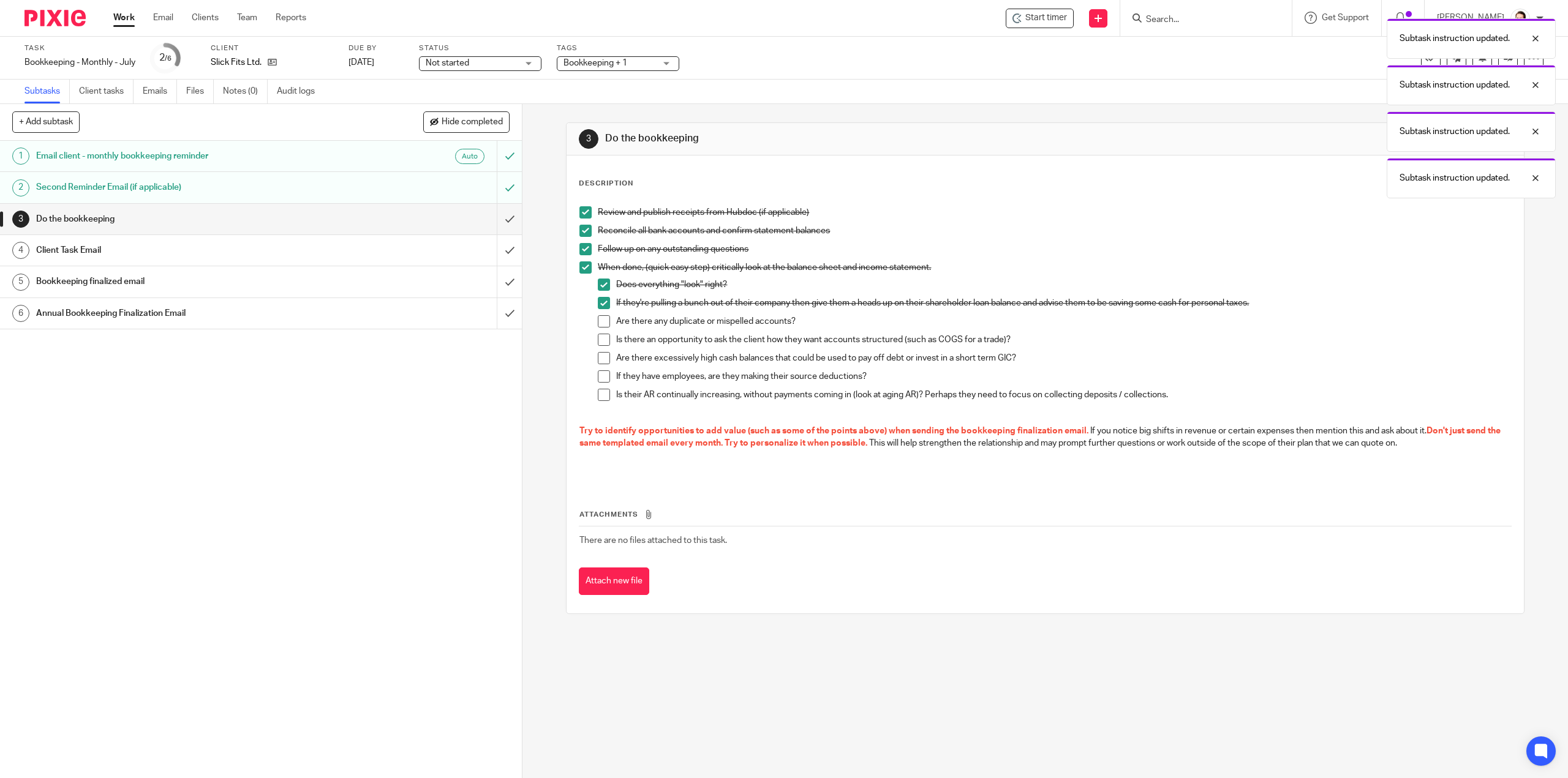
click at [593, 324] on li "When done, (quick easy step) critically look at the balance sheet and income st…" at bounding box center [1045, 336] width 931 height 151
click at [598, 321] on span at bounding box center [604, 322] width 12 height 12
click at [598, 339] on span at bounding box center [604, 340] width 12 height 12
drag, startPoint x: 602, startPoint y: 352, endPoint x: 602, endPoint y: 365, distance: 13.0
click at [602, 353] on span at bounding box center [604, 358] width 12 height 12
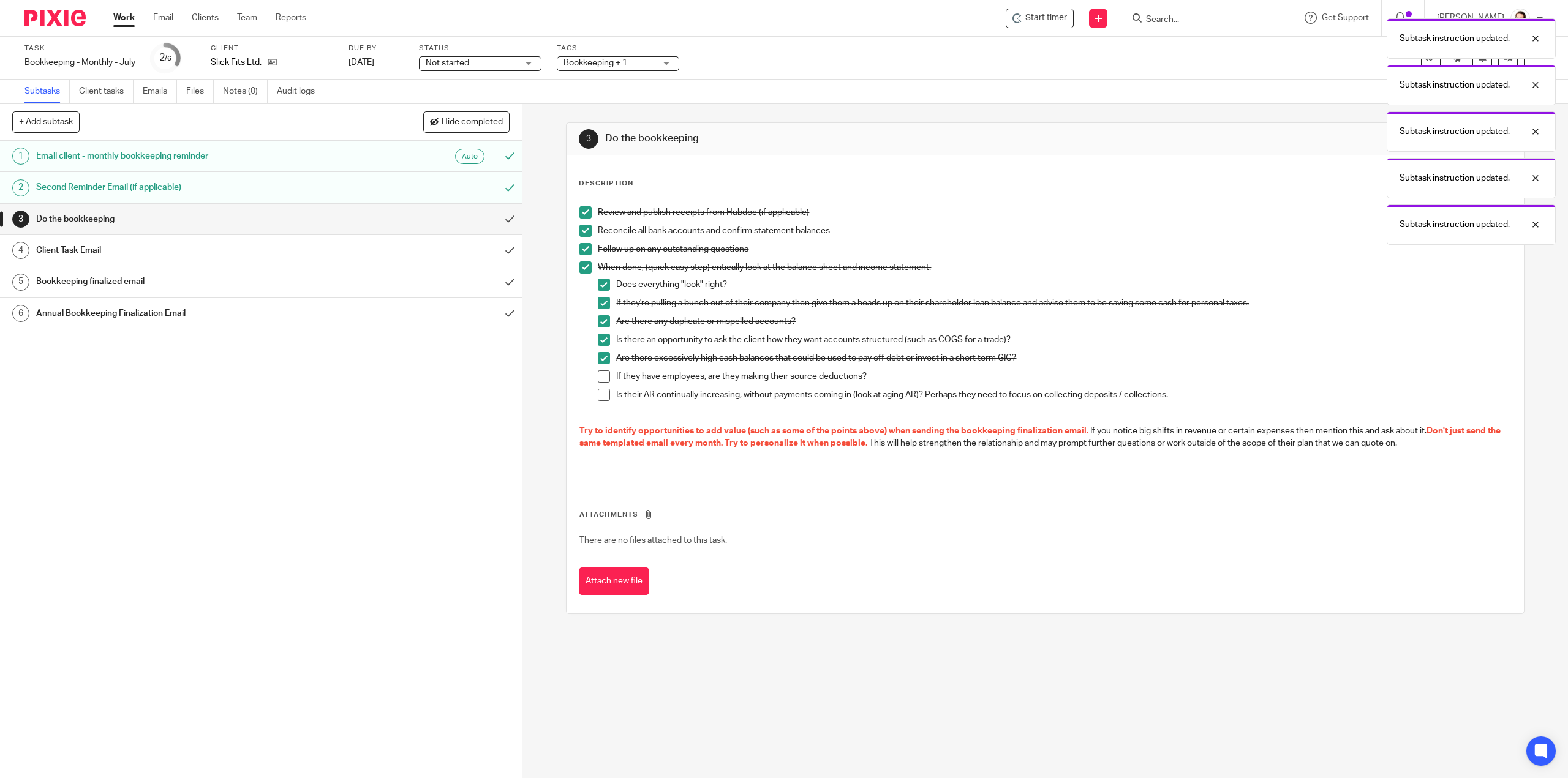
click at [598, 375] on span at bounding box center [604, 377] width 12 height 12
click at [592, 402] on li "When done, (quick easy step) critically look at the balance sheet and income st…" at bounding box center [1045, 336] width 931 height 151
click at [598, 397] on span at bounding box center [604, 395] width 12 height 12
click at [501, 223] on input "submit" at bounding box center [261, 219] width 522 height 31
click at [506, 261] on input "submit" at bounding box center [261, 250] width 522 height 31
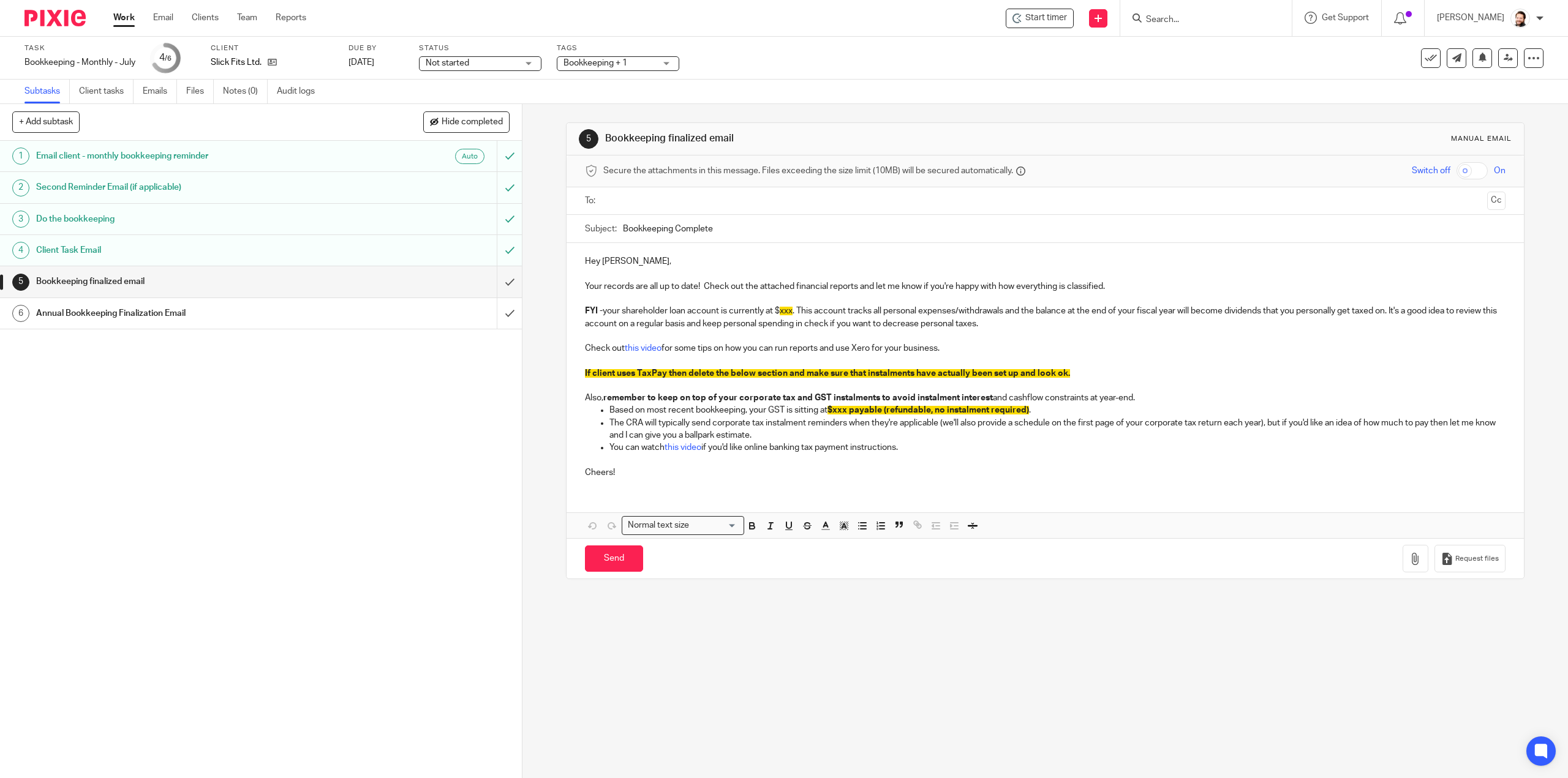
click at [784, 308] on span "xxx" at bounding box center [786, 311] width 13 height 9
click at [845, 520] on icon "button" at bounding box center [844, 526] width 11 height 11
click at [812, 541] on li "color:#FFFFFF" at bounding box center [817, 541] width 9 height 9
click at [1086, 371] on p "If client uses TaxPay then delete the below section and make sure that instalme…" at bounding box center [1045, 373] width 920 height 12
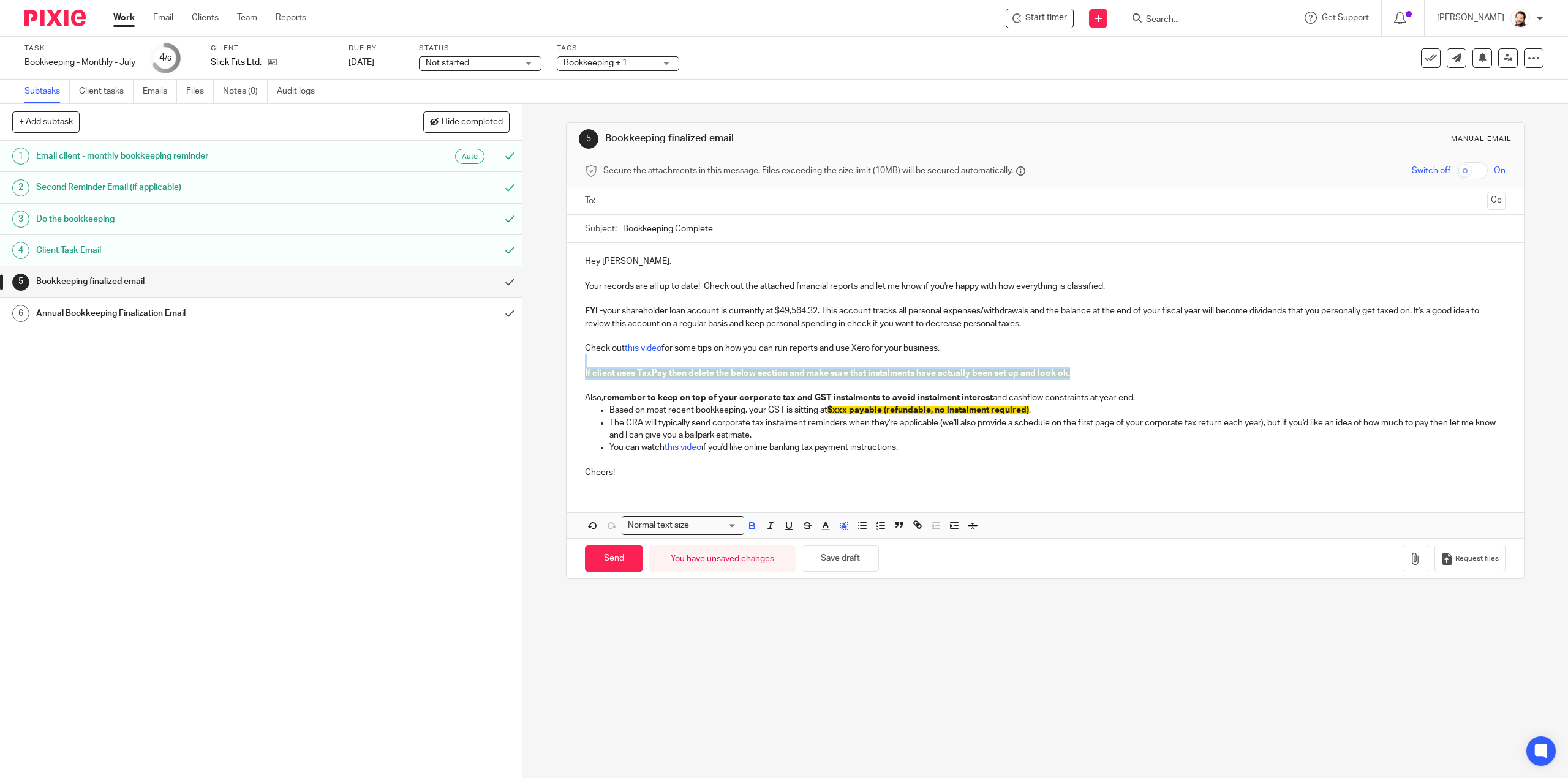
drag, startPoint x: 1080, startPoint y: 371, endPoint x: 593, endPoint y: 365, distance: 487.0
click at [593, 365] on div "Hey Eric, Your records are all up to date! Check out the attached financial rep…" at bounding box center [1044, 365] width 956 height 245
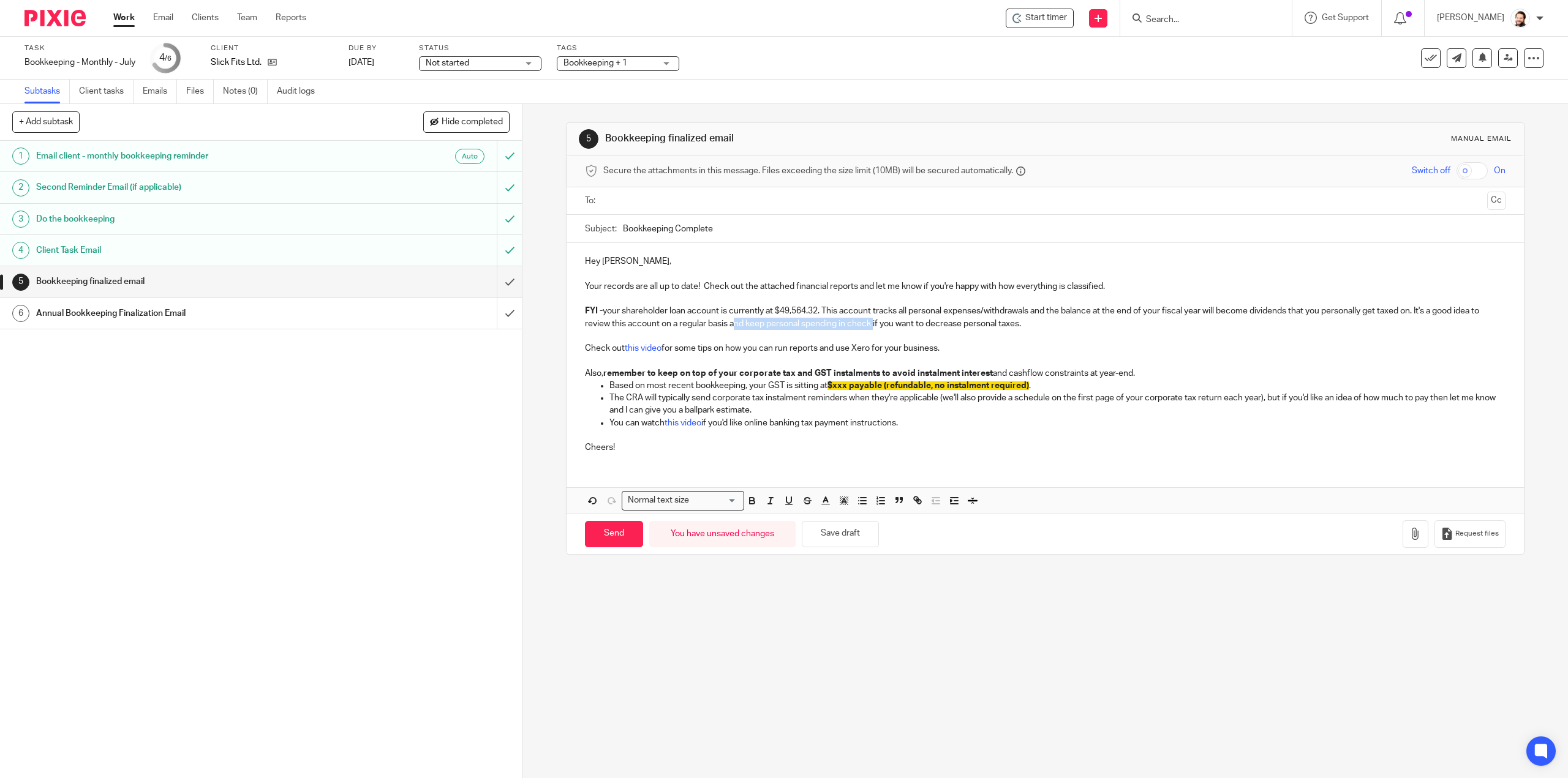
drag, startPoint x: 736, startPoint y: 324, endPoint x: 879, endPoint y: 324, distance: 143.0
click at [879, 324] on p "FYI - your shareholder loan account is currently at $49,564.32. This account tr…" at bounding box center [1045, 318] width 920 height 25
click at [921, 340] on p at bounding box center [1045, 336] width 920 height 12
click at [838, 383] on span "$xxx payable (refundable, no instalment required)" at bounding box center [928, 385] width 201 height 9
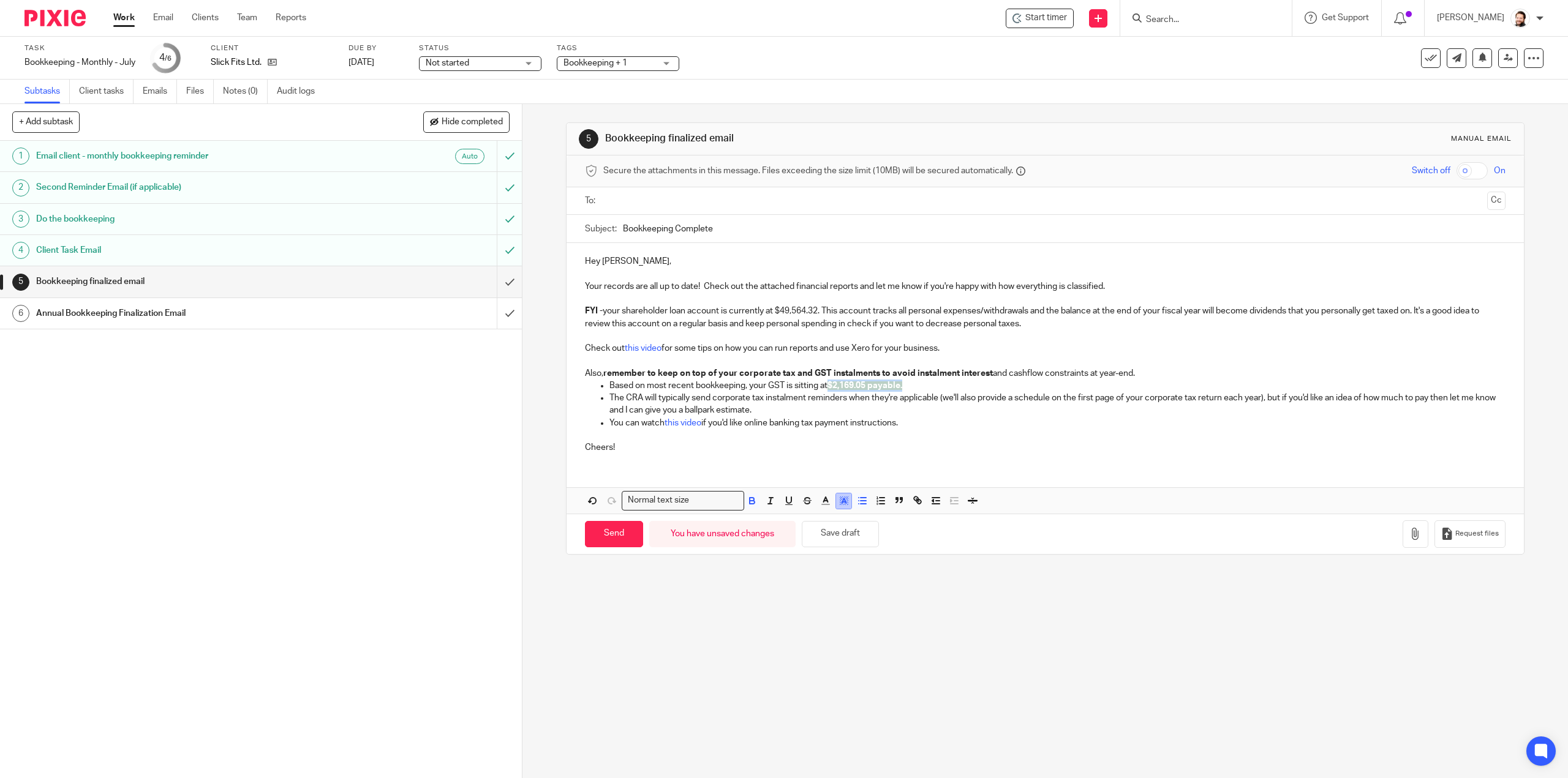
click at [841, 494] on button "button" at bounding box center [843, 501] width 15 height 15
click at [812, 519] on li "color:#FFFFFF" at bounding box center [817, 517] width 9 height 9
click at [914, 402] on p "The CRA will typically send corporate tax instalment reminders when they're app…" at bounding box center [1057, 405] width 895 height 25
drag, startPoint x: 908, startPoint y: 384, endPoint x: 833, endPoint y: 387, distance: 75.1
click at [832, 391] on ul "Based on most recent bookkeeping, your GST is sitting at $2,169.05 payable. The…" at bounding box center [1045, 404] width 920 height 50
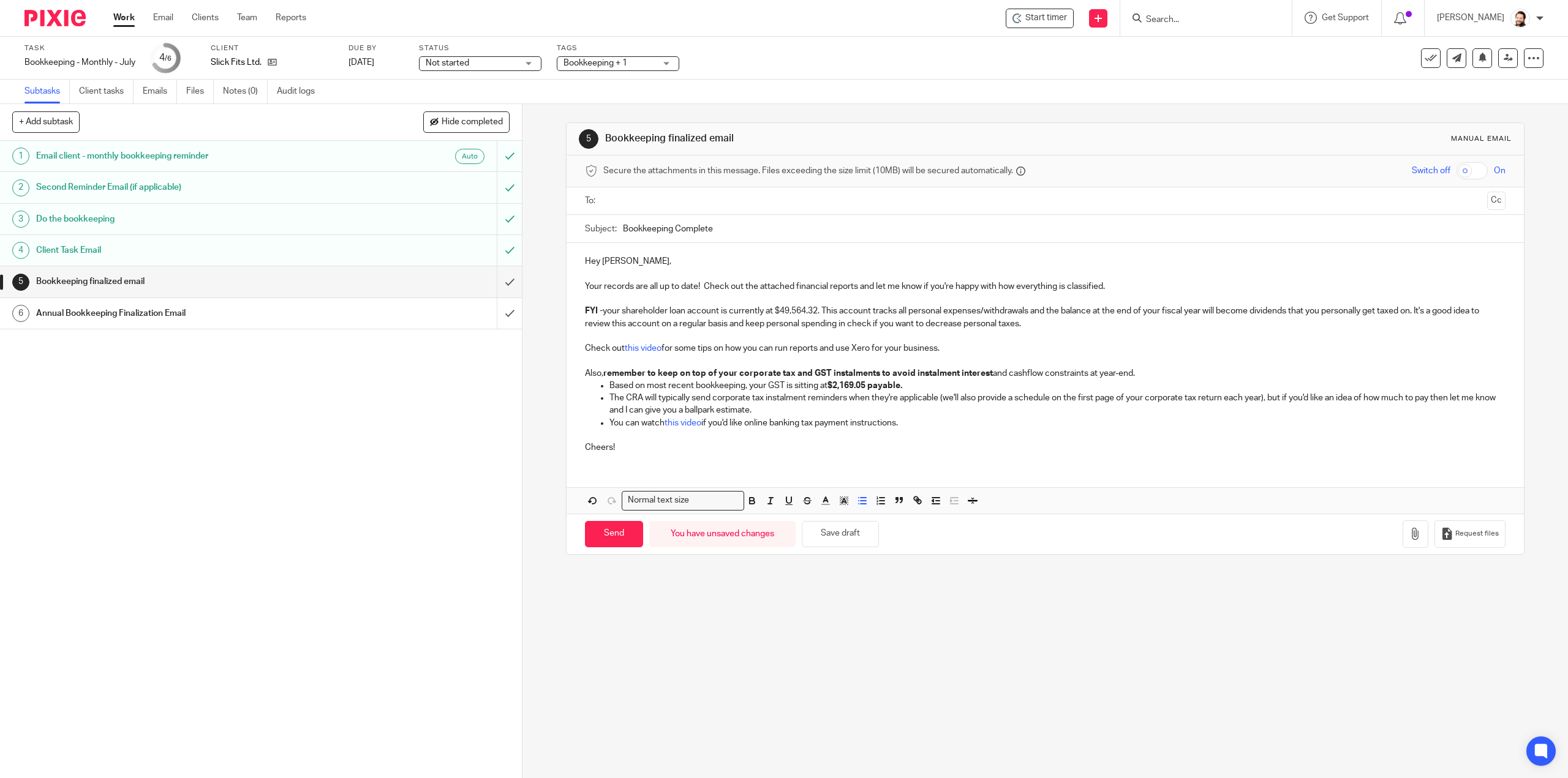
click at [835, 384] on strong "$2,169.05 payable." at bounding box center [865, 385] width 74 height 9
drag, startPoint x: 828, startPoint y: 384, endPoint x: 903, endPoint y: 386, distance: 75.0
click at [903, 386] on p "Based on most recent bookkeeping, your GST is sitting at $2,169.05 payable." at bounding box center [1057, 385] width 895 height 12
click at [839, 502] on icon "button" at bounding box center [844, 500] width 11 height 11
click at [814, 516] on li "color:#FFFFFF" at bounding box center [817, 517] width 9 height 9
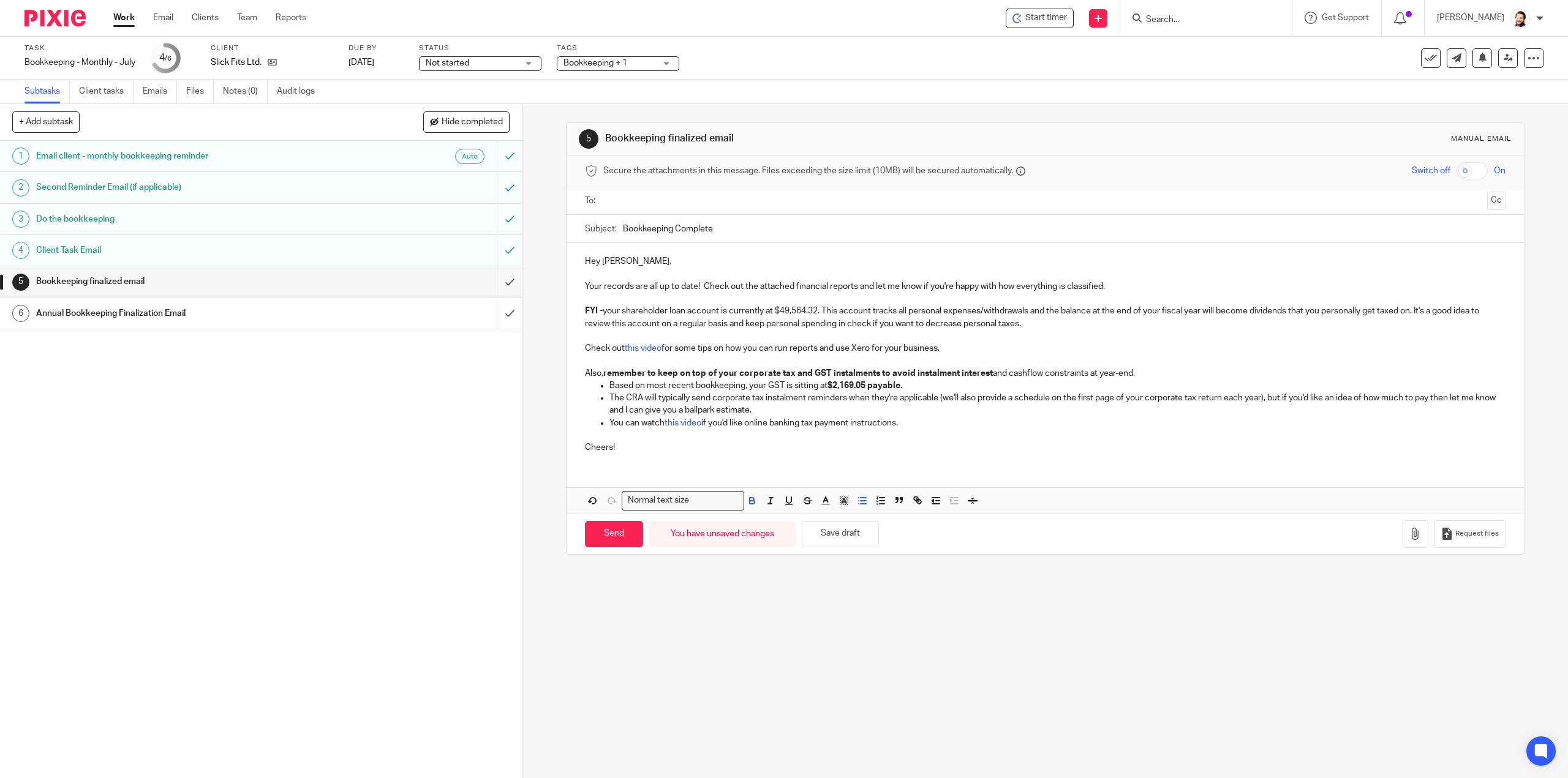
click at [951, 621] on div "5 Bookkeeping finalized email Manual email Secure the attachments in this messa…" at bounding box center [1045, 441] width 1046 height 674
click at [623, 227] on input "Bookkeeping Complete" at bounding box center [1064, 228] width 882 height 27
click at [617, 228] on div "Subject: Bookkeeping Complete" at bounding box center [1045, 228] width 920 height 27
click at [623, 229] on input "Bookkeeping Complete" at bounding box center [1064, 228] width 882 height 27
type input "Jul Bookkeeping Complete"
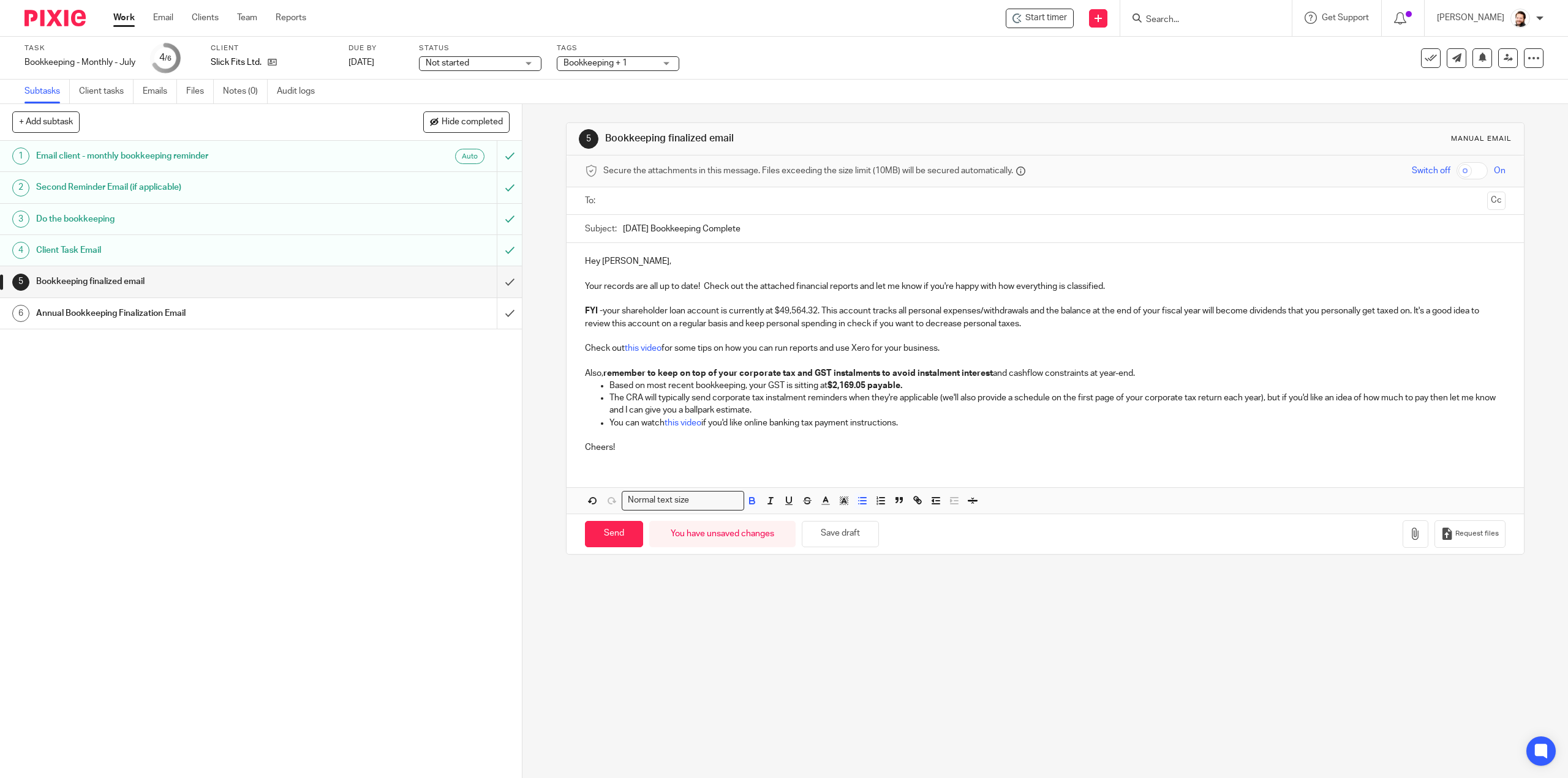
click at [635, 201] on input "text" at bounding box center [1044, 201] width 874 height 14
click at [1409, 534] on icon "button" at bounding box center [1415, 536] width 12 height 12
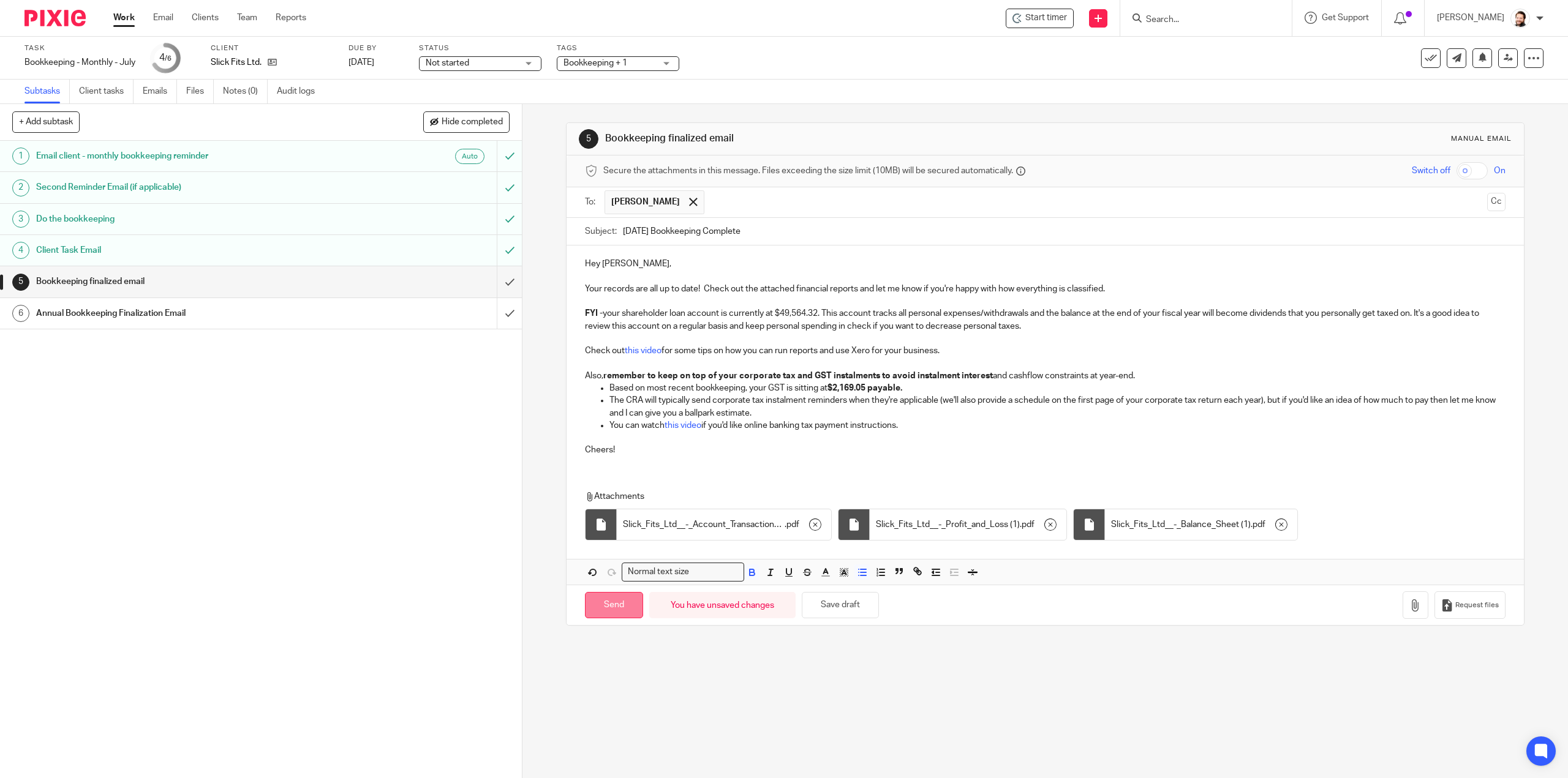
click at [602, 607] on input "Send" at bounding box center [614, 605] width 58 height 27
type input "Sent"
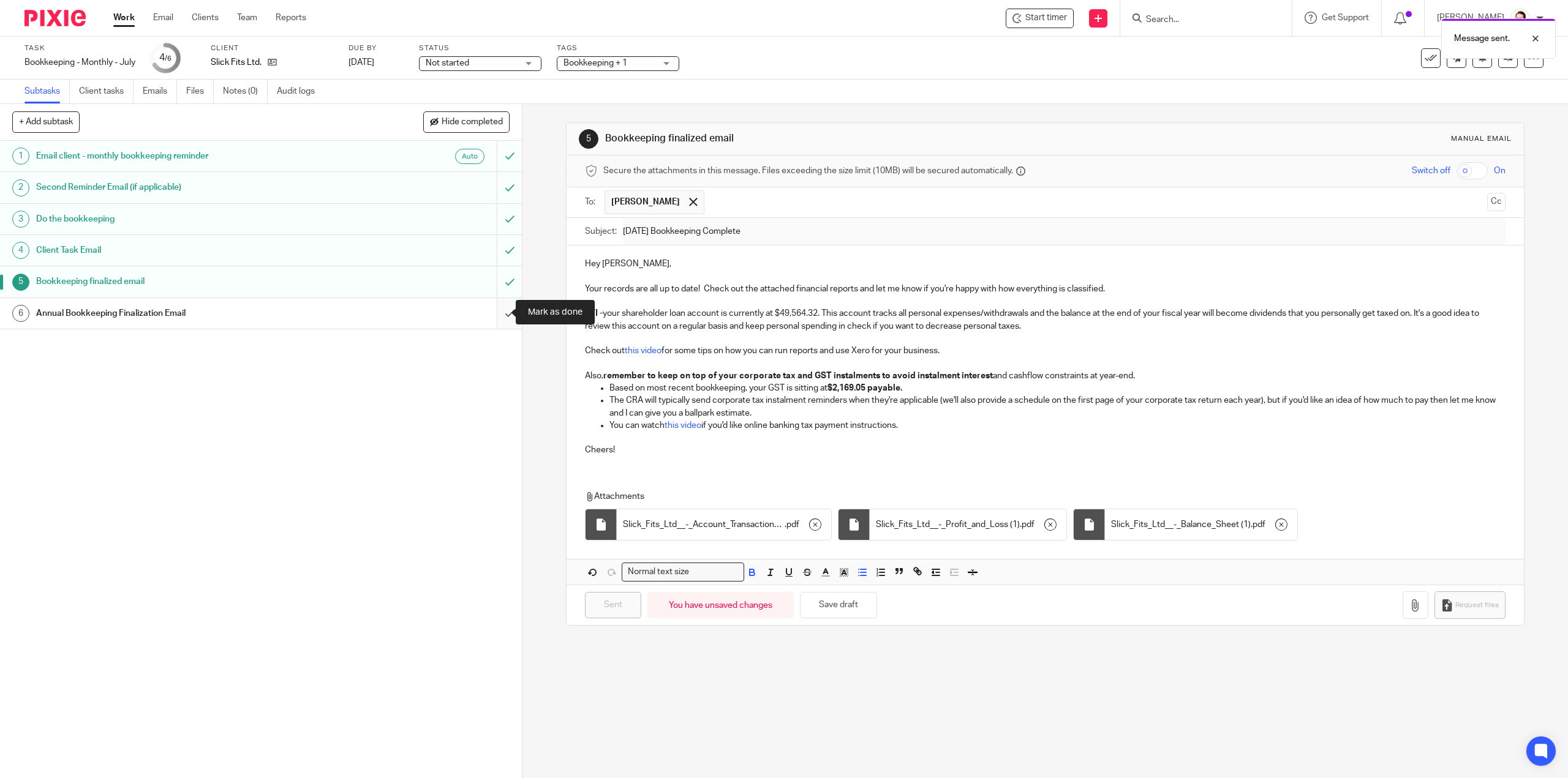
click at [497, 318] on input "submit" at bounding box center [261, 314] width 522 height 31
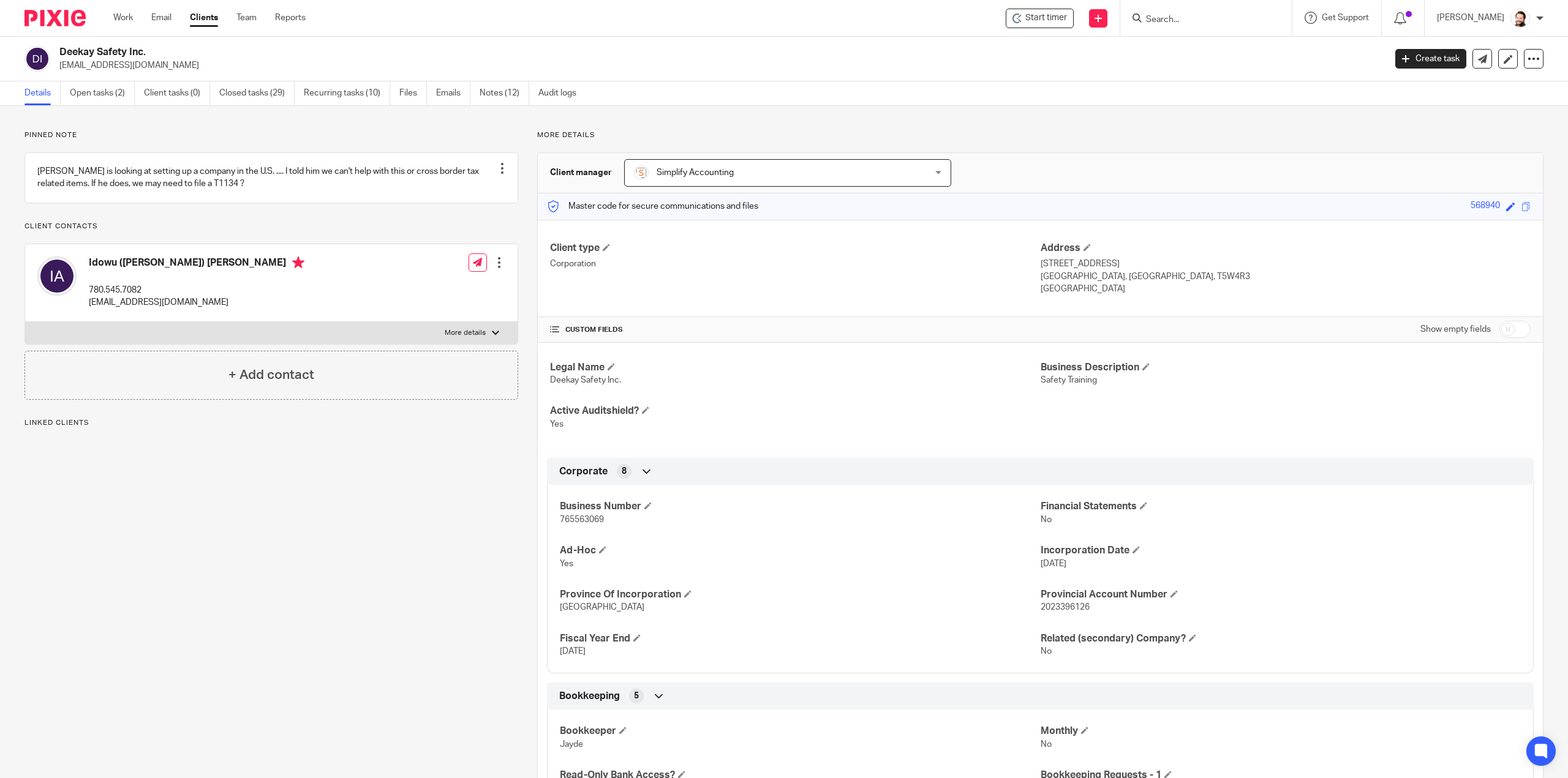
click at [586, 519] on span "765563069" at bounding box center [582, 520] width 44 height 9
copy span "765563069"
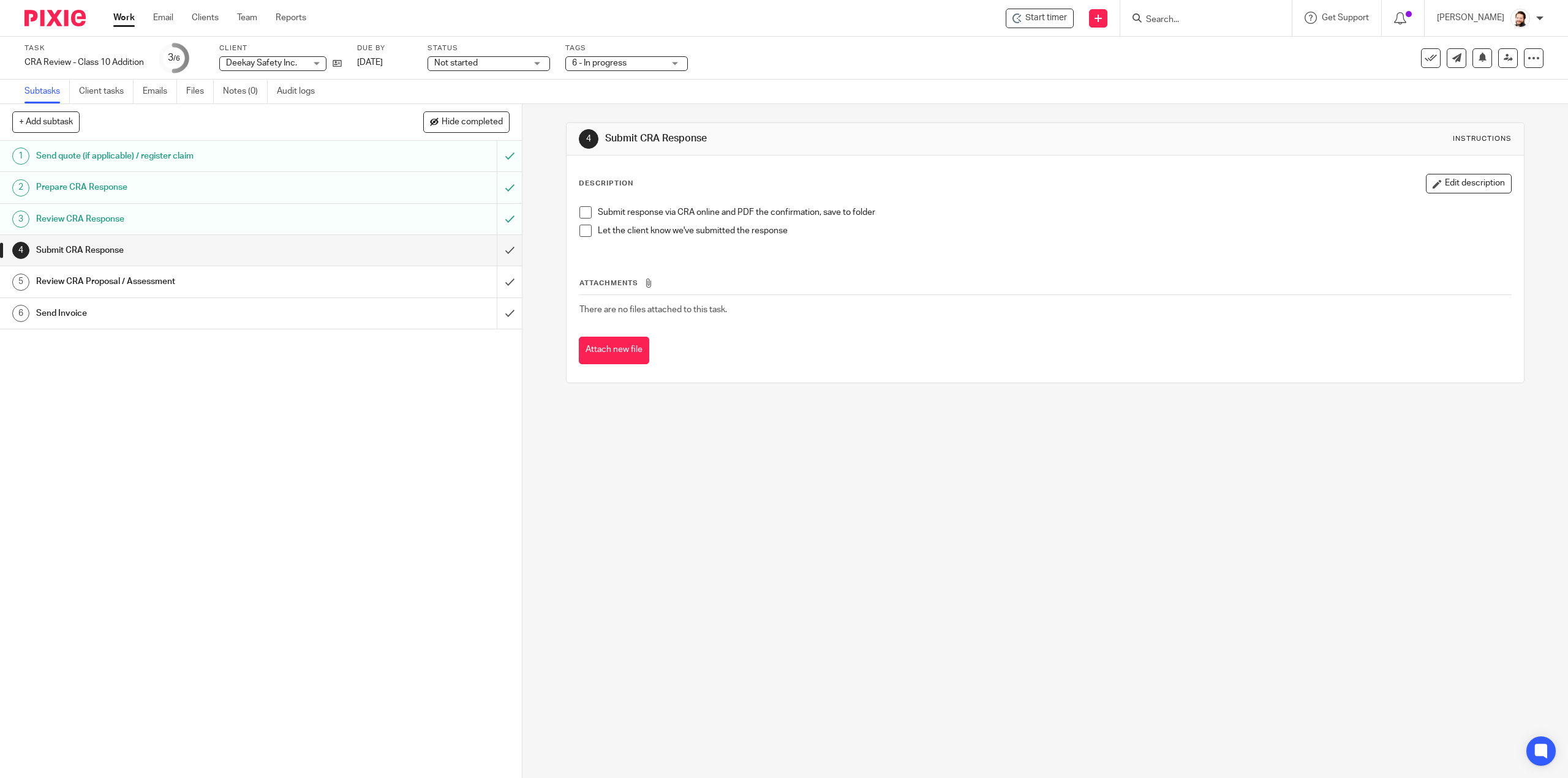
click at [580, 213] on span at bounding box center [586, 213] width 12 height 12
click at [584, 234] on span at bounding box center [586, 231] width 12 height 12
click at [503, 250] on input "submit" at bounding box center [261, 250] width 522 height 31
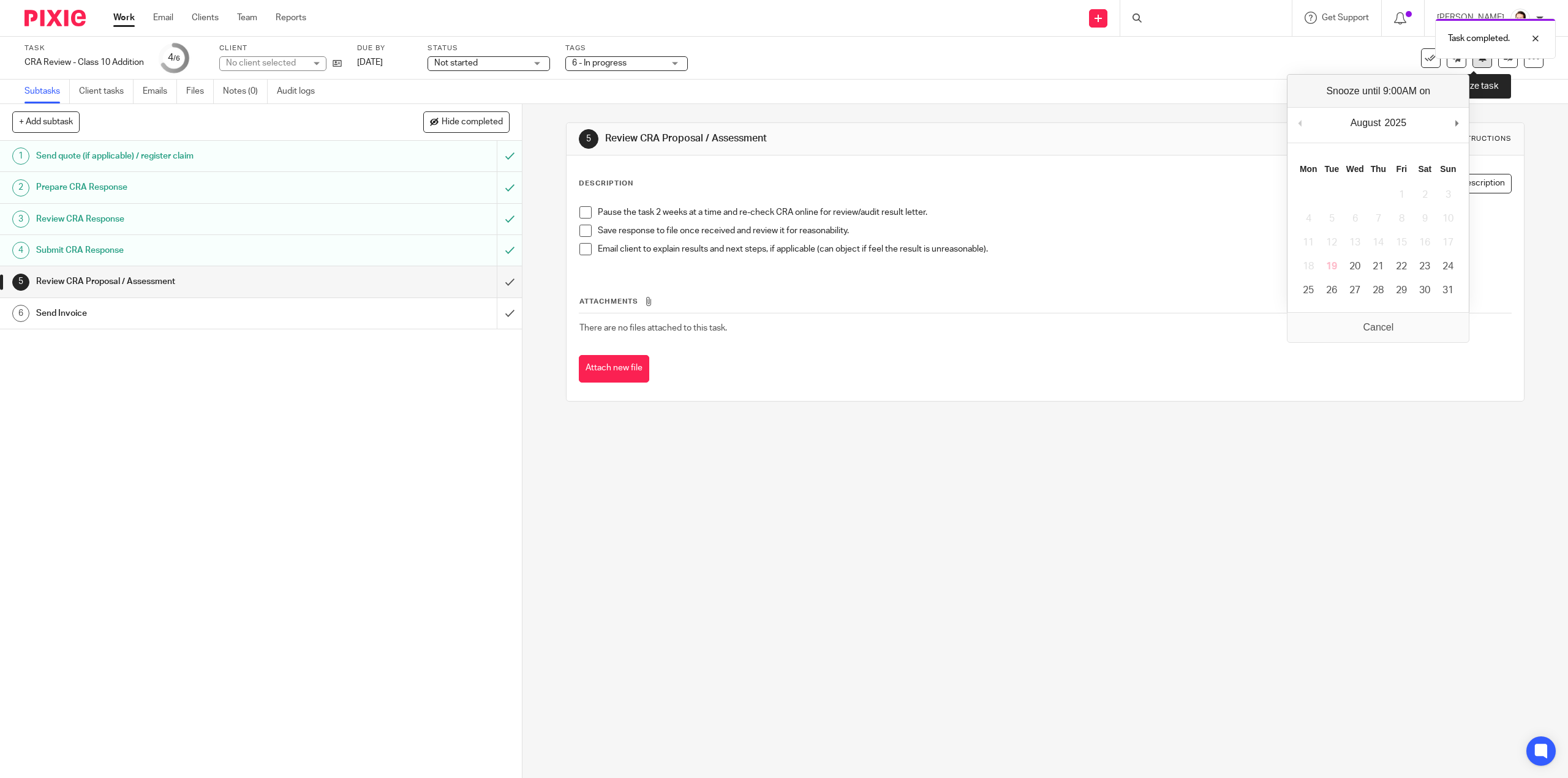
click at [1478, 58] on icon at bounding box center [1483, 57] width 9 height 9
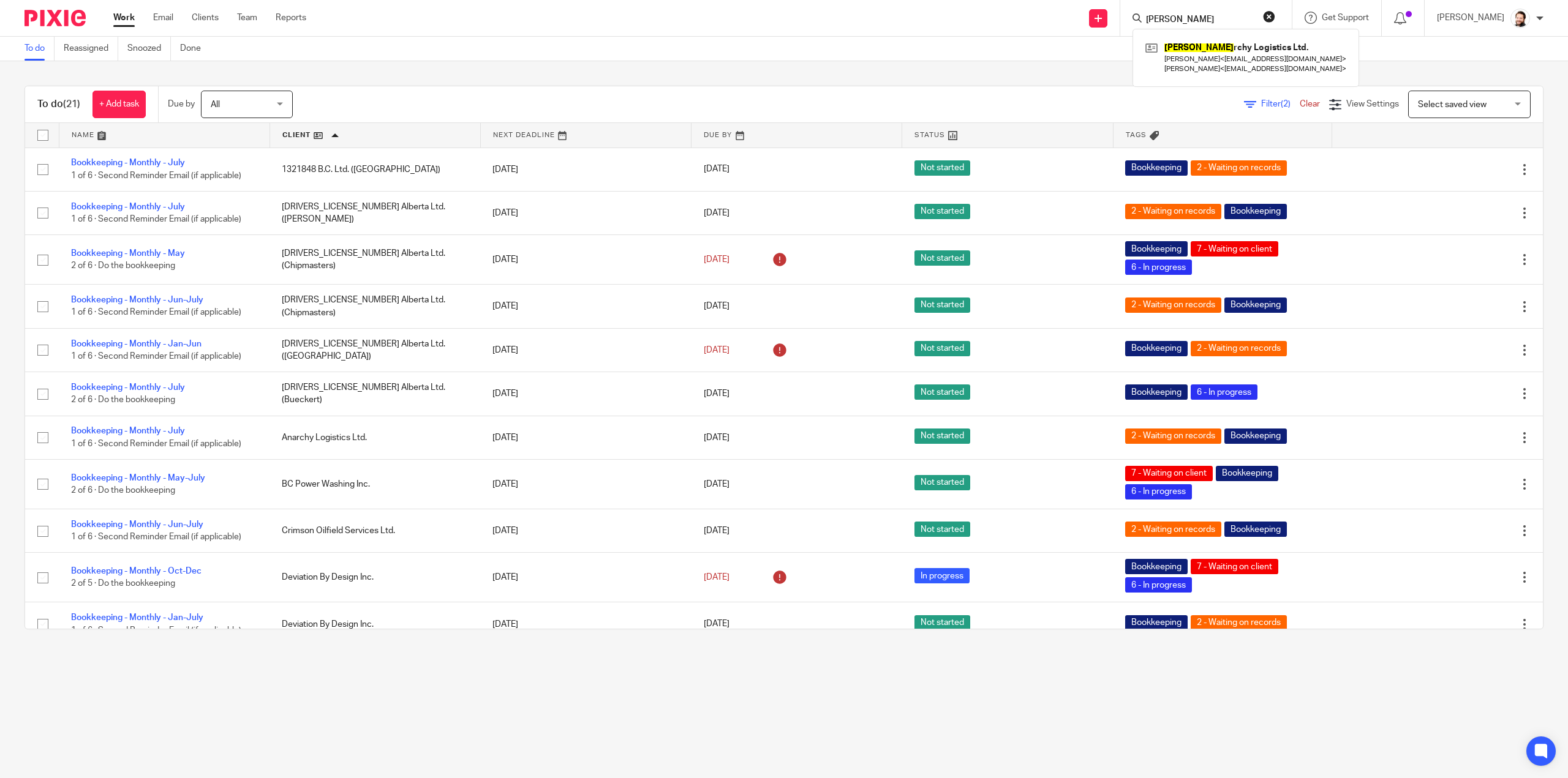
scroll to position [462, 0]
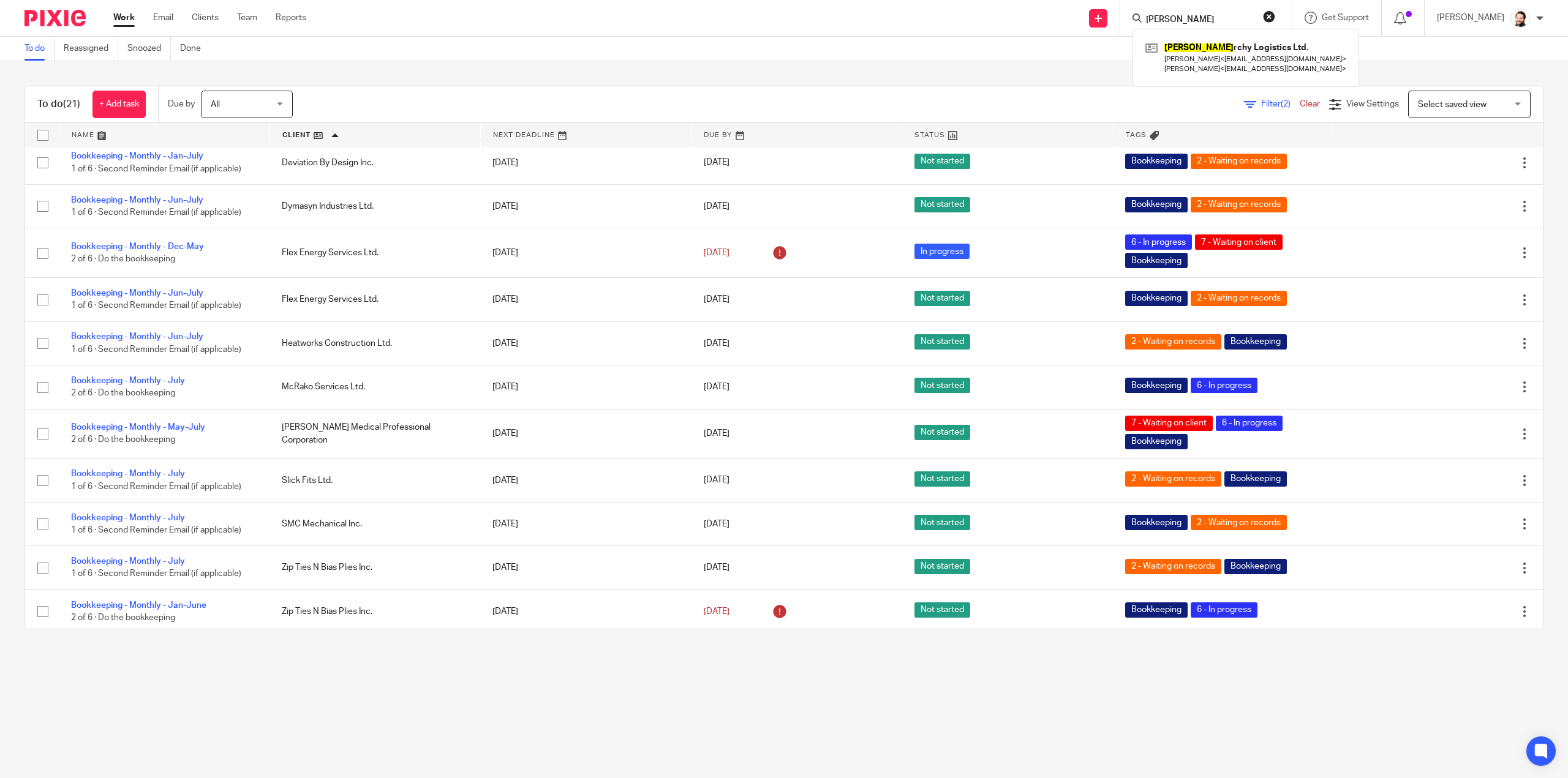
click at [1276, 19] on button "reset" at bounding box center [1269, 17] width 12 height 12
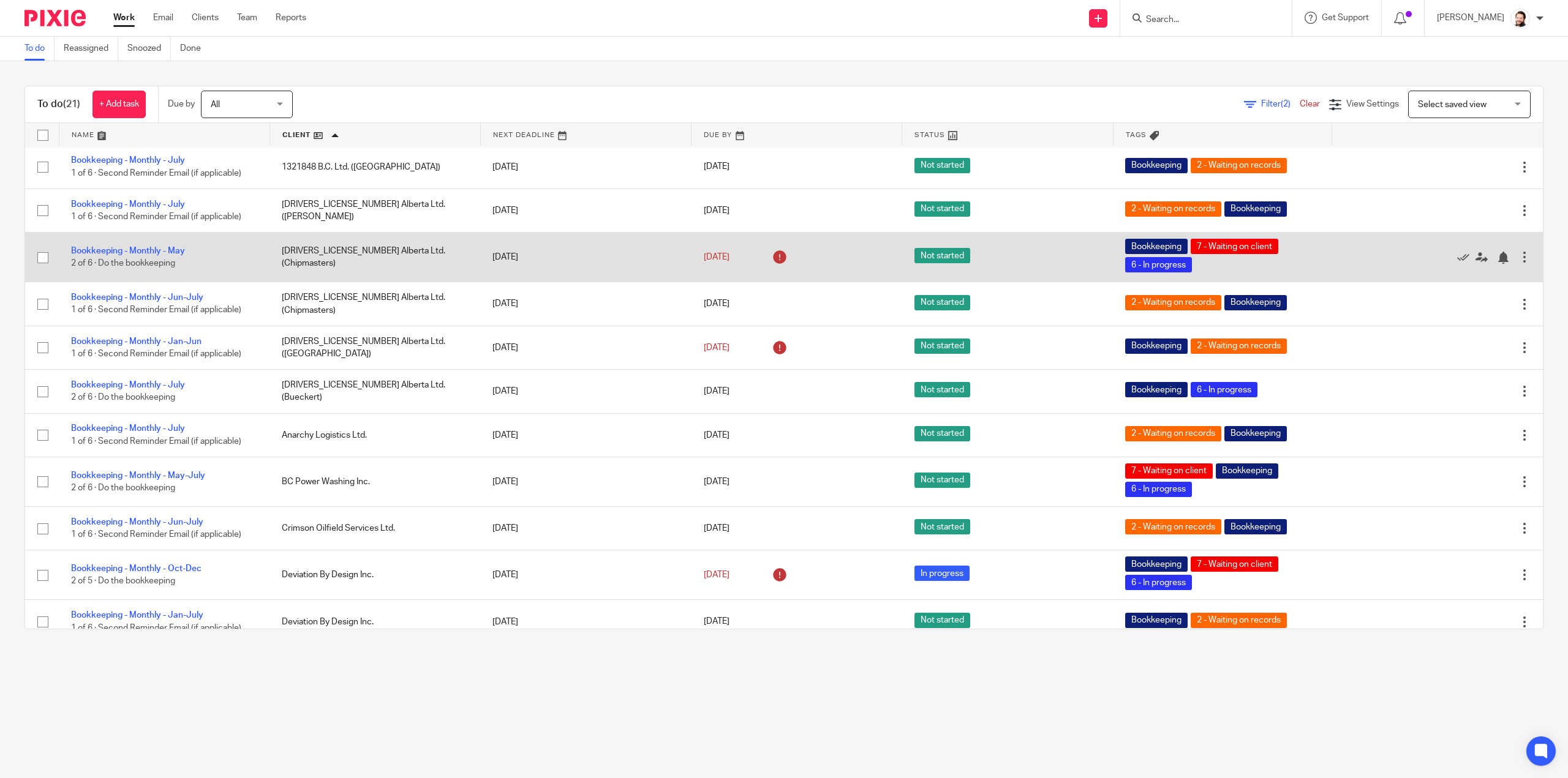
scroll to position [0, 0]
